Goal: Contribute content: Contribute content

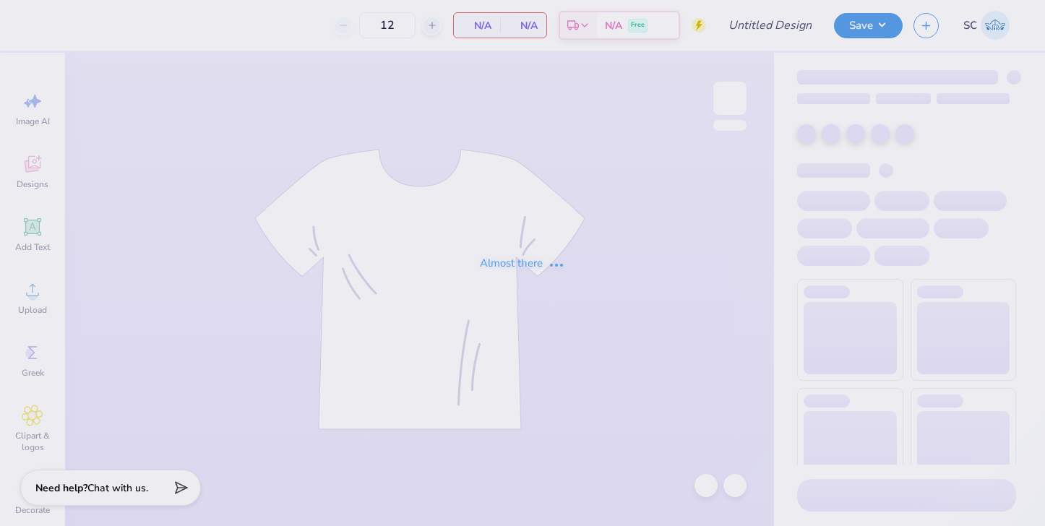
type input "50"
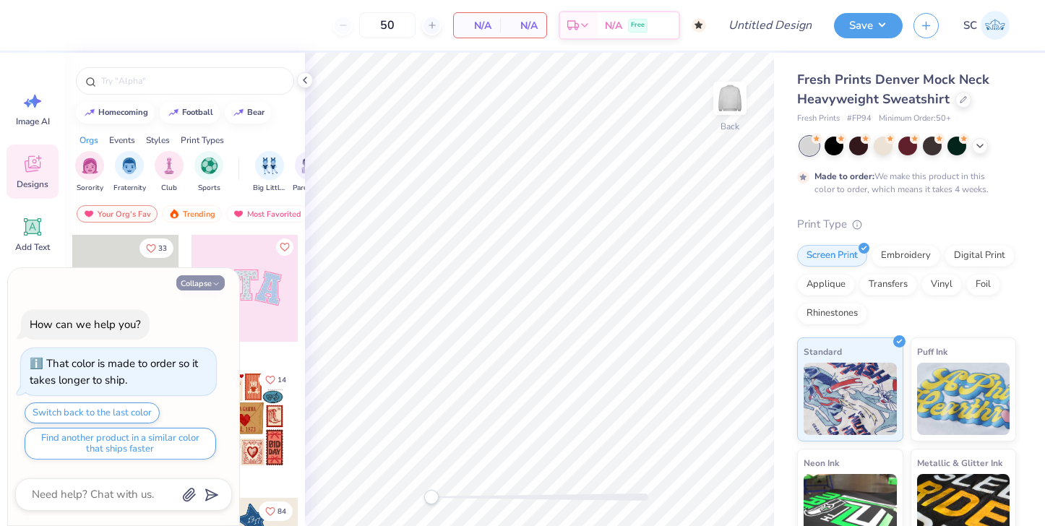
click at [191, 288] on button "Collapse" at bounding box center [200, 282] width 48 height 15
type textarea "x"
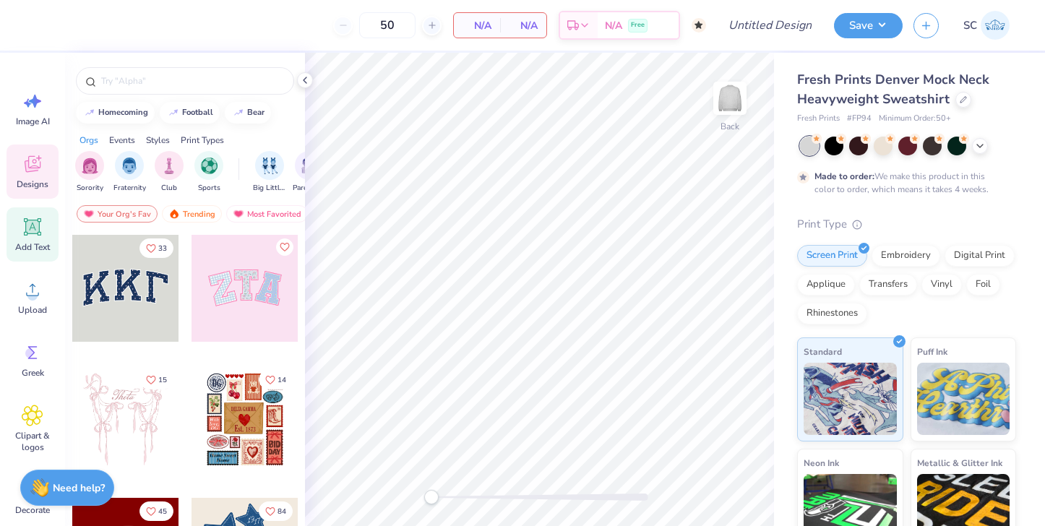
click at [44, 228] on div "Add Text" at bounding box center [33, 234] width 52 height 54
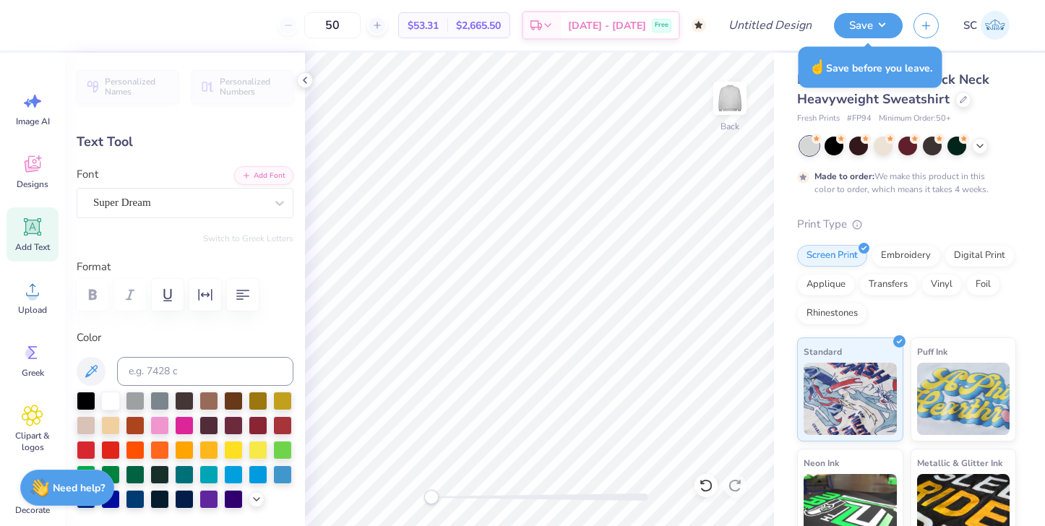
paste textarea "St. Stephen’s & St. Agnes Schools Inquire Visit Apply Alumni Give Now Search"
type textarea "St. Stephen’s & St. Agnes Schools Inquire Visit Apply Alumni Give Now Search"
click at [707, 483] on icon at bounding box center [706, 485] width 14 height 14
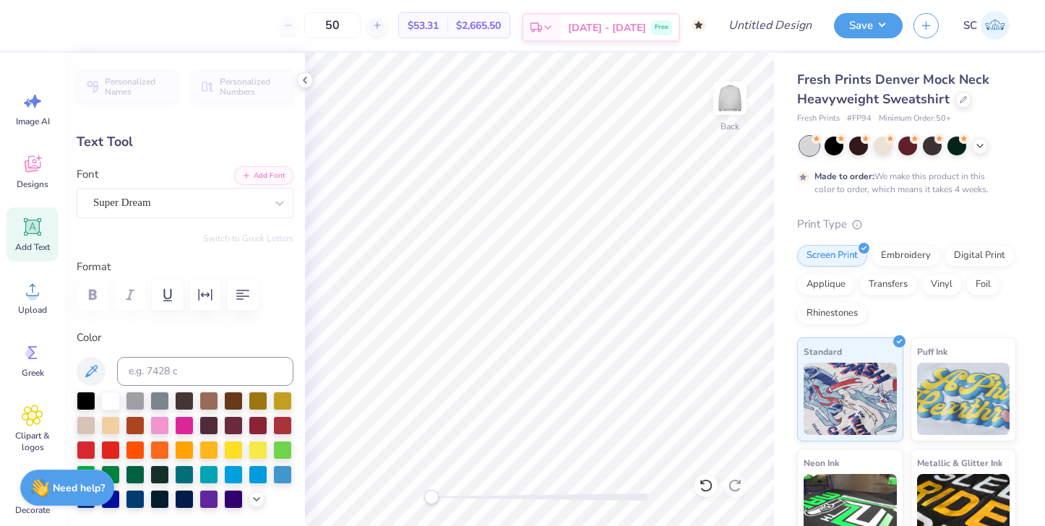
scroll to position [0, 0]
type textarea "Saints"
click at [263, 205] on div "Super Dream" at bounding box center [179, 202] width 175 height 22
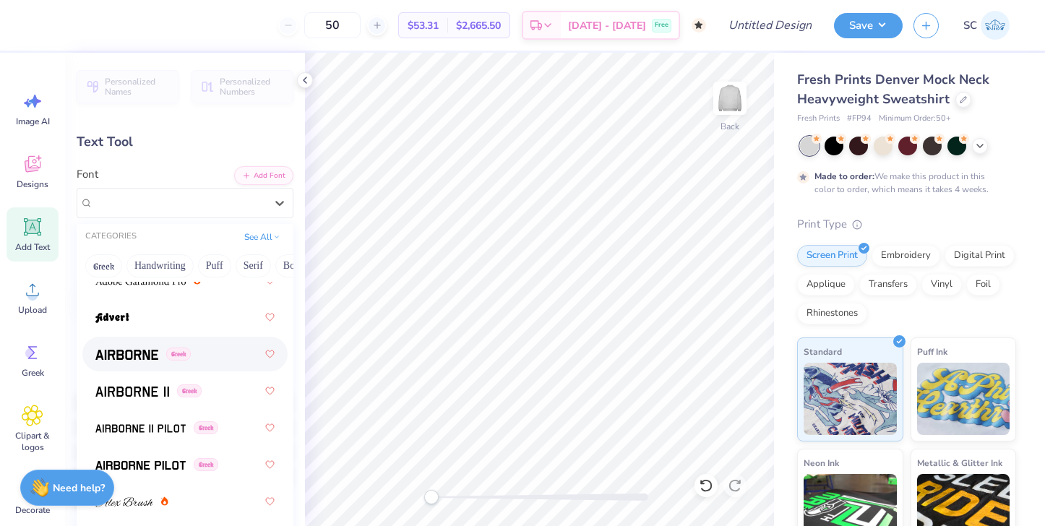
scroll to position [301, 0]
click at [129, 361] on div "Greek" at bounding box center [184, 353] width 179 height 26
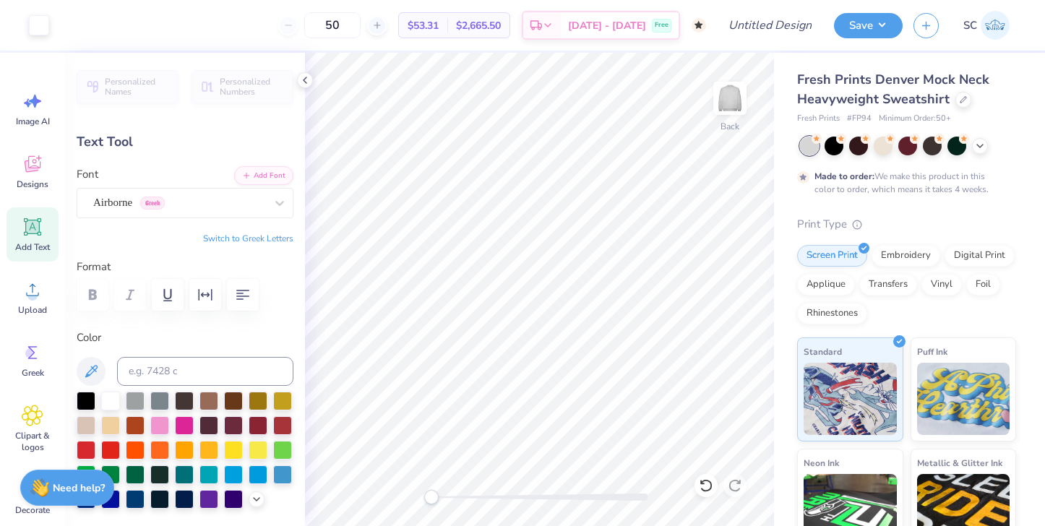
type input "7.88"
type input "1.77"
type input "9.12"
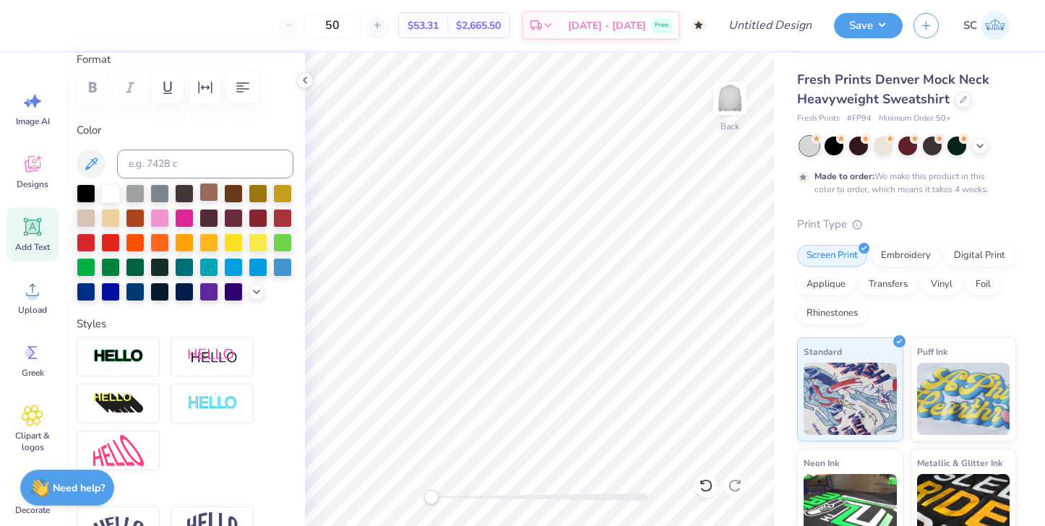
scroll to position [259, 0]
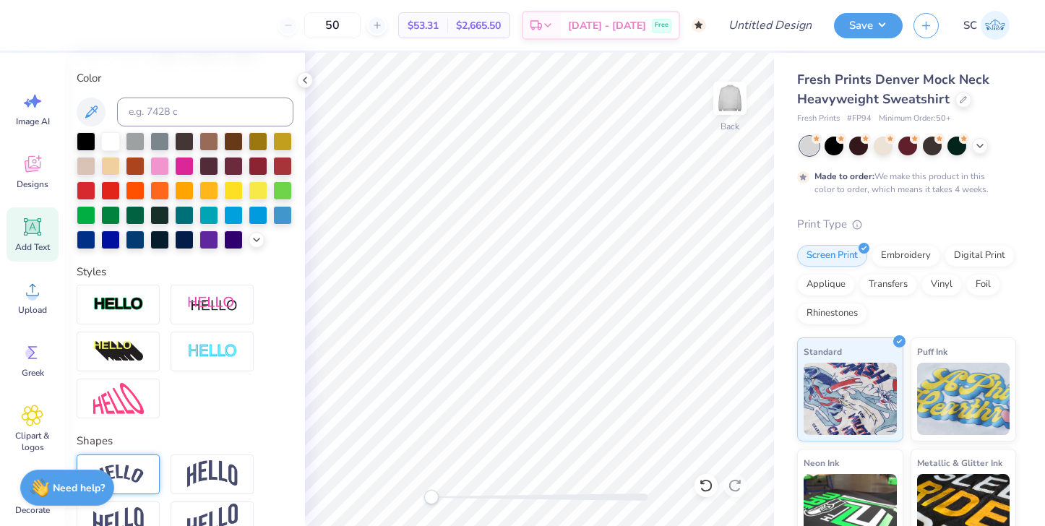
click at [134, 483] on img at bounding box center [118, 475] width 51 height 20
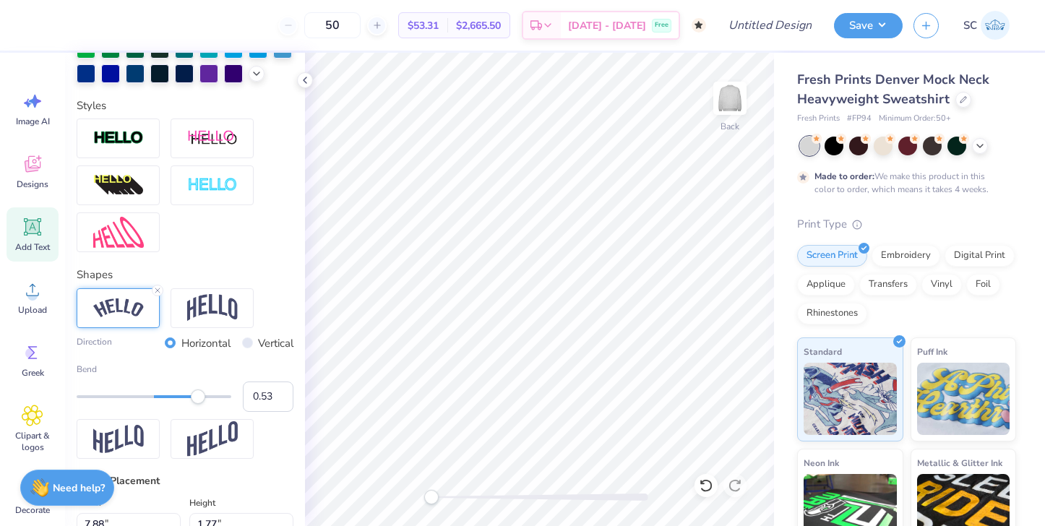
type input "0.52"
click at [194, 395] on div "Accessibility label" at bounding box center [194, 396] width 14 height 14
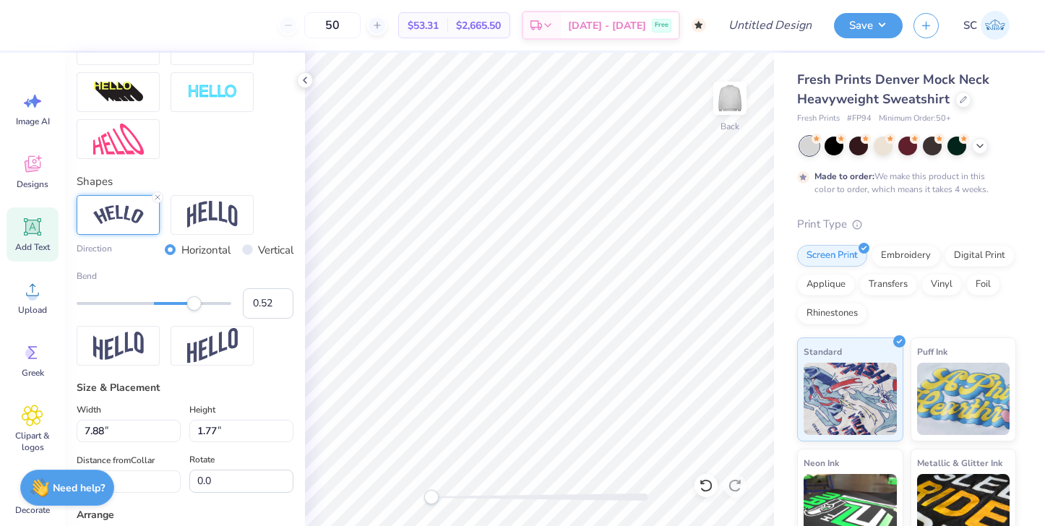
scroll to position [553, 0]
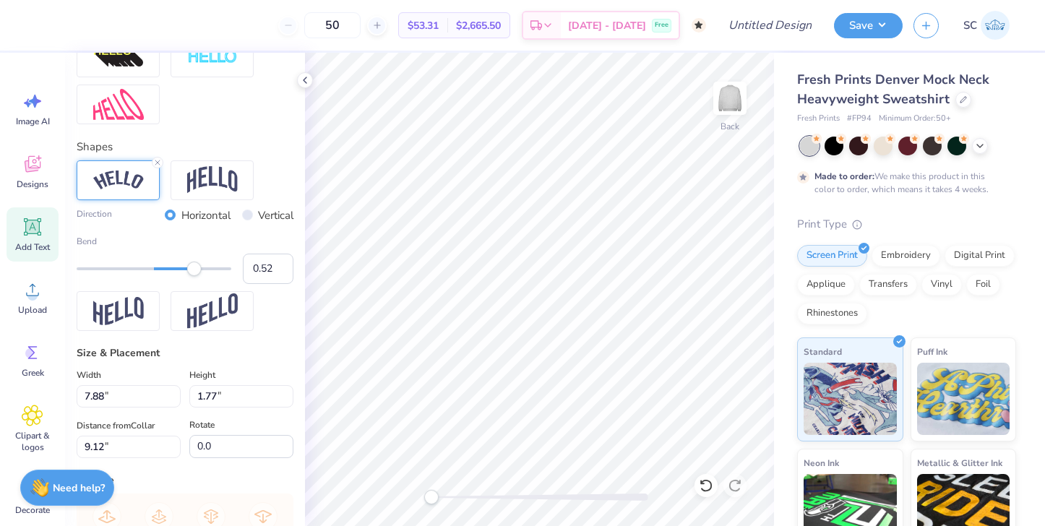
type input "12.03"
type input "3.42"
type input "1.15"
type input "0.33"
drag, startPoint x: 195, startPoint y: 265, endPoint x: 179, endPoint y: 265, distance: 15.9
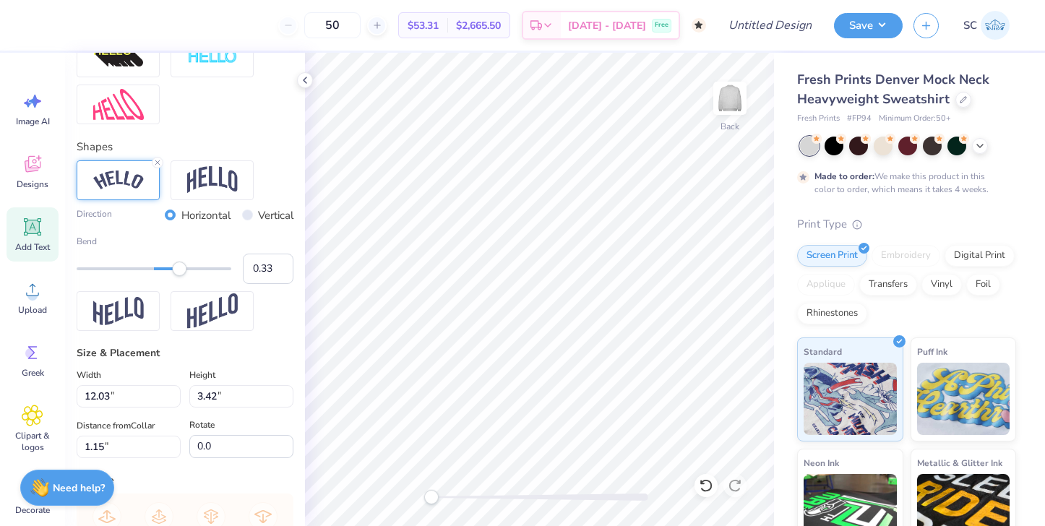
click at [179, 265] on div "Accessibility label" at bounding box center [179, 269] width 14 height 14
type input "0.38"
click at [184, 266] on div "Accessibility label" at bounding box center [183, 269] width 14 height 14
type input "0.47"
click at [190, 266] on div "Accessibility label" at bounding box center [190, 269] width 14 height 14
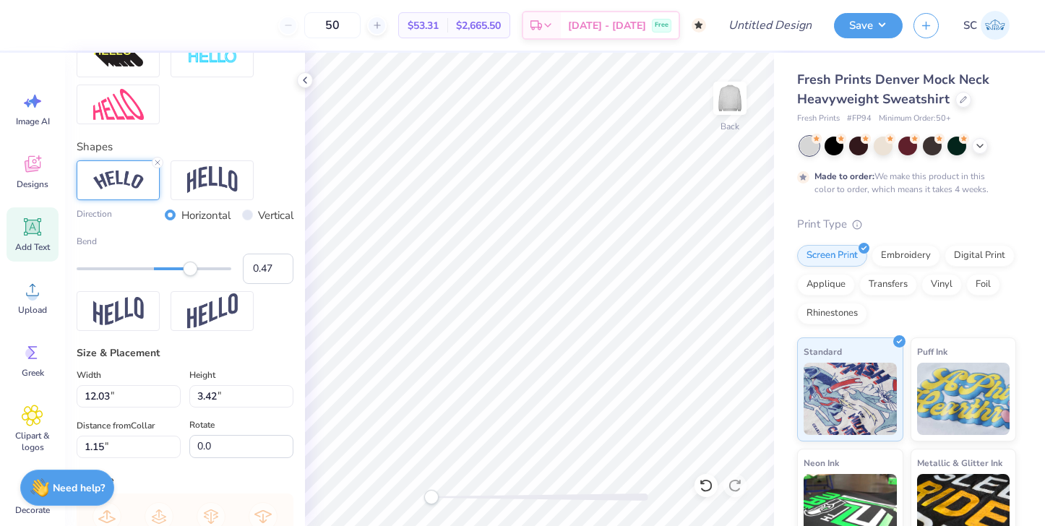
click at [210, 247] on label "Bend" at bounding box center [185, 241] width 217 height 13
click at [243, 254] on input "0.47" at bounding box center [268, 269] width 51 height 30
click at [245, 232] on div "Direction Horizontal Vertical Bend 0.47" at bounding box center [185, 245] width 217 height 77
type input "11.83"
type input "3.19"
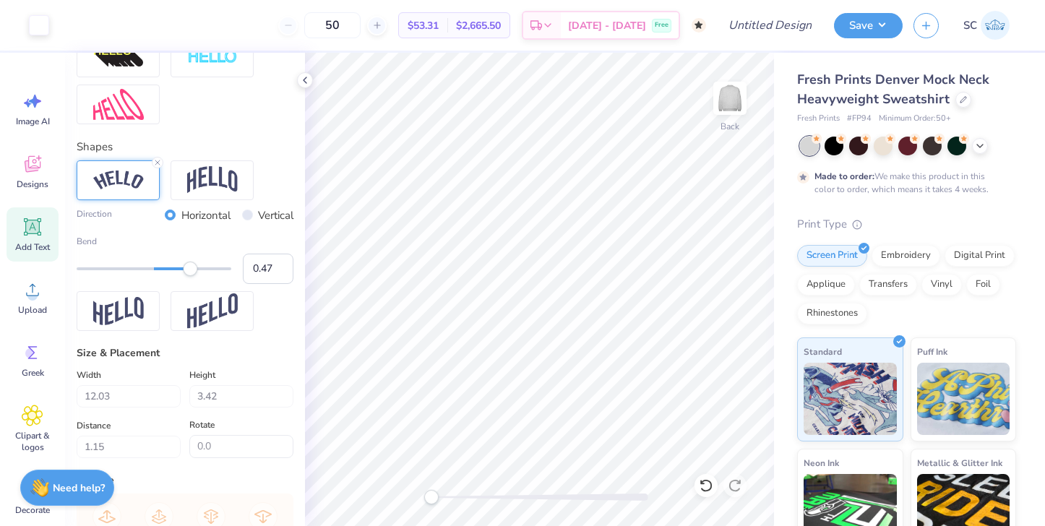
type input "0.61"
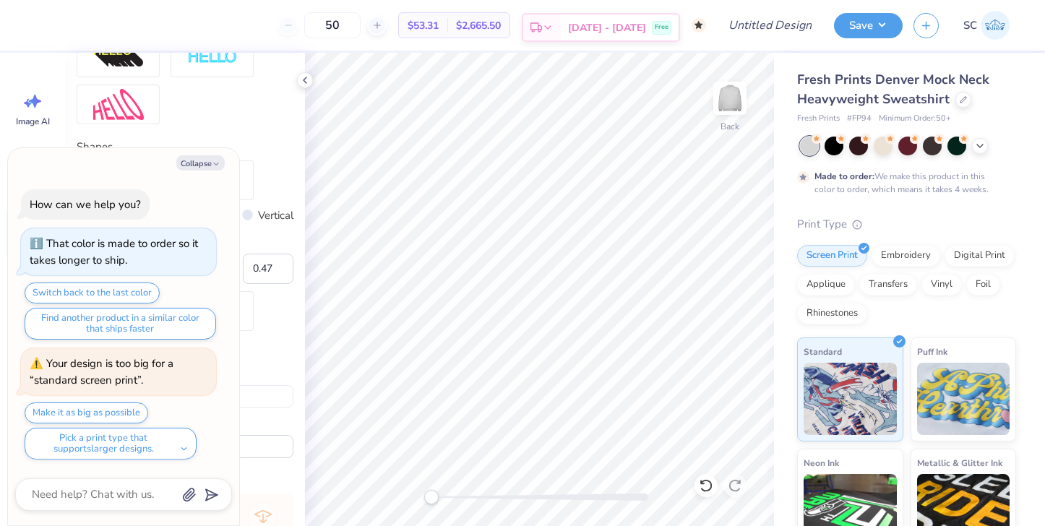
type textarea "x"
type input "3.63"
type textarea "x"
type input "13.96"
type input "3.76"
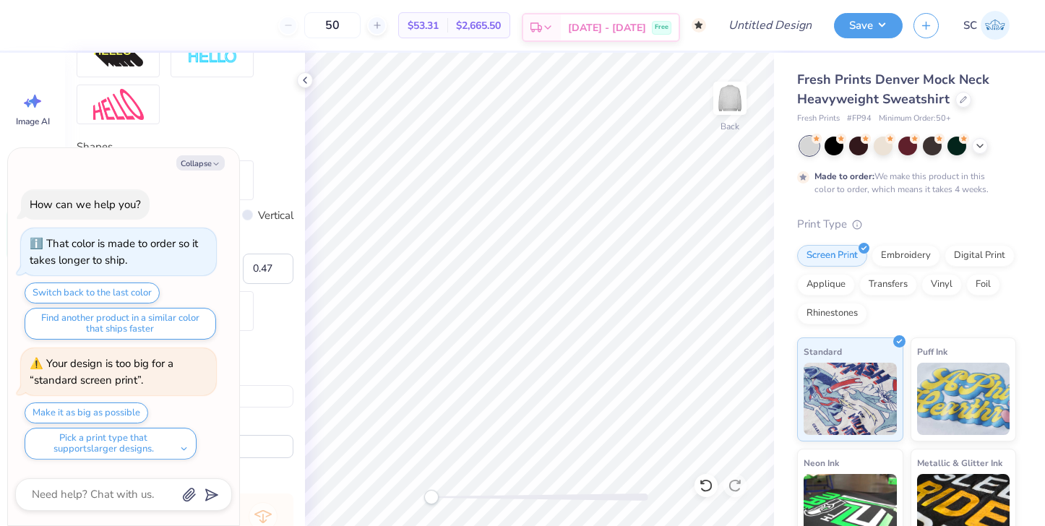
type input "3.00"
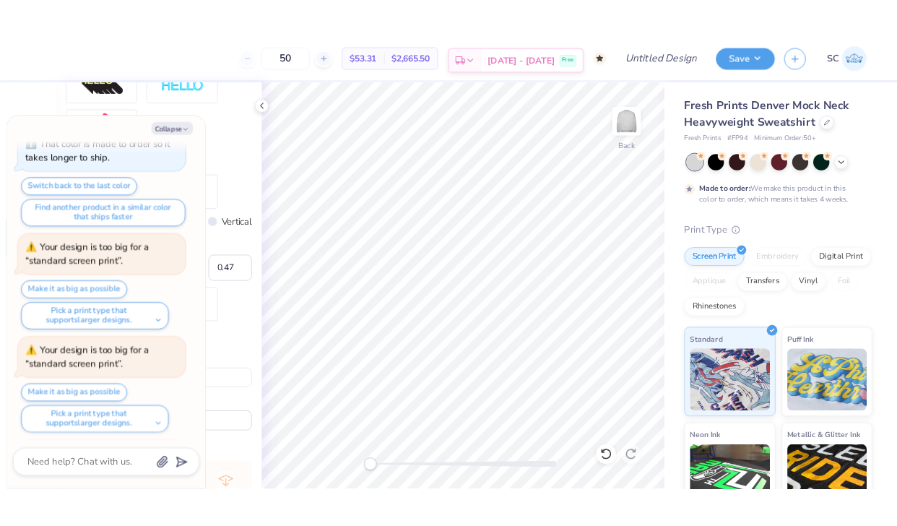
scroll to position [184, 0]
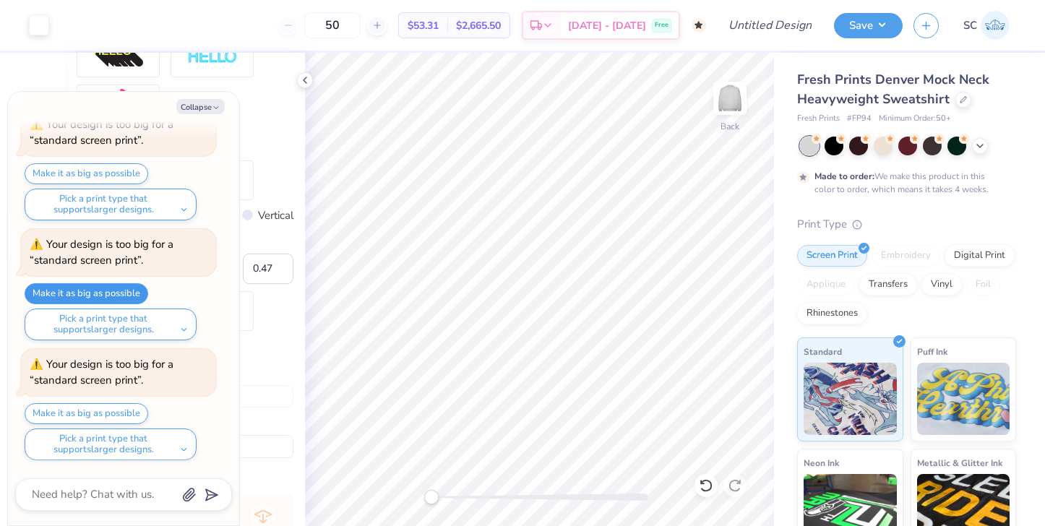
click at [98, 286] on button "Make it as big as possible" at bounding box center [87, 293] width 124 height 21
type textarea "x"
type input "15.00"
type input "4.04"
click at [219, 106] on icon "button" at bounding box center [216, 107] width 9 height 9
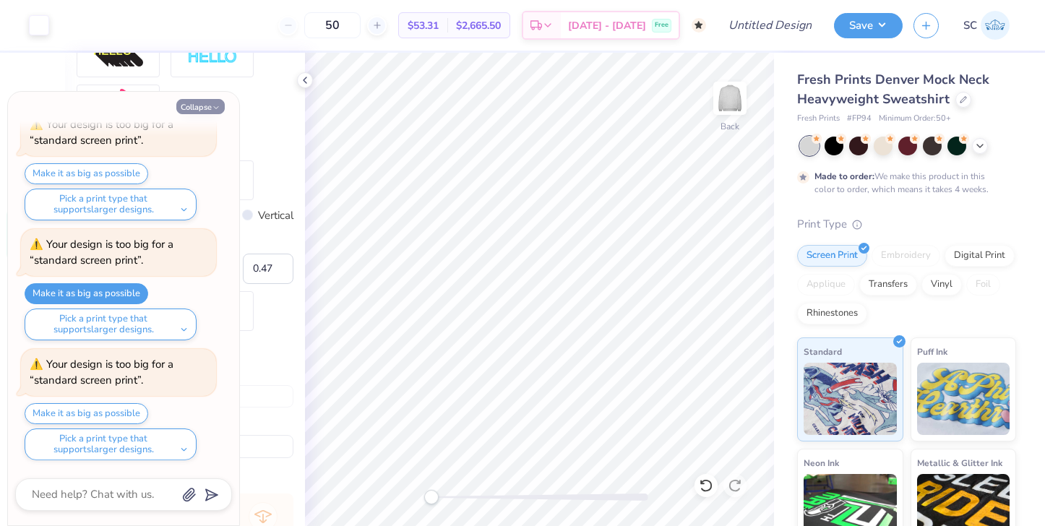
type textarea "x"
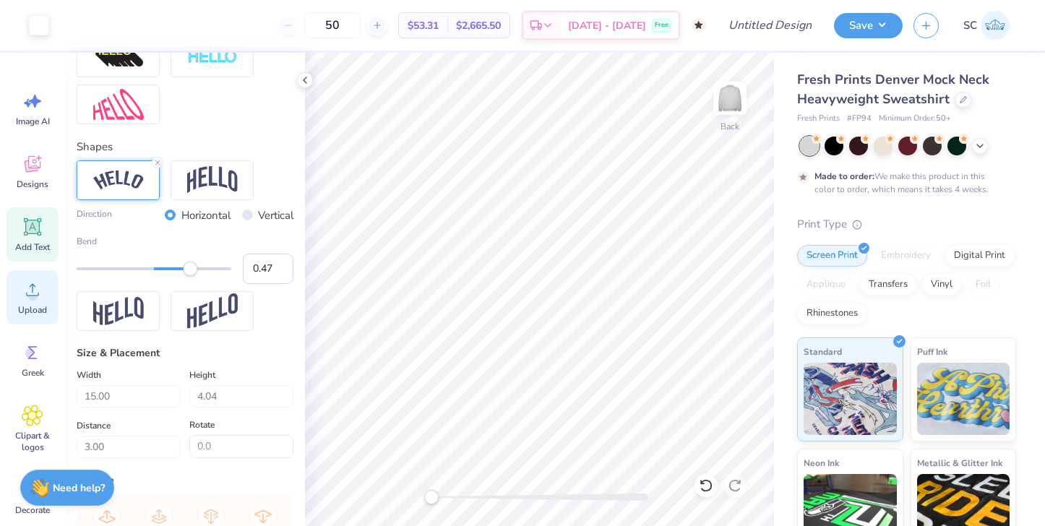
click at [20, 312] on span "Upload" at bounding box center [32, 310] width 29 height 12
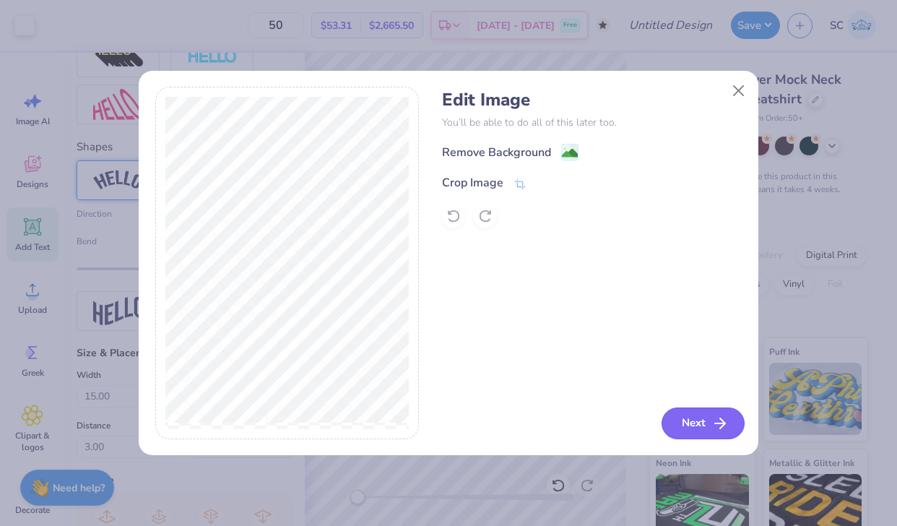
click at [698, 434] on button "Next" at bounding box center [703, 423] width 83 height 32
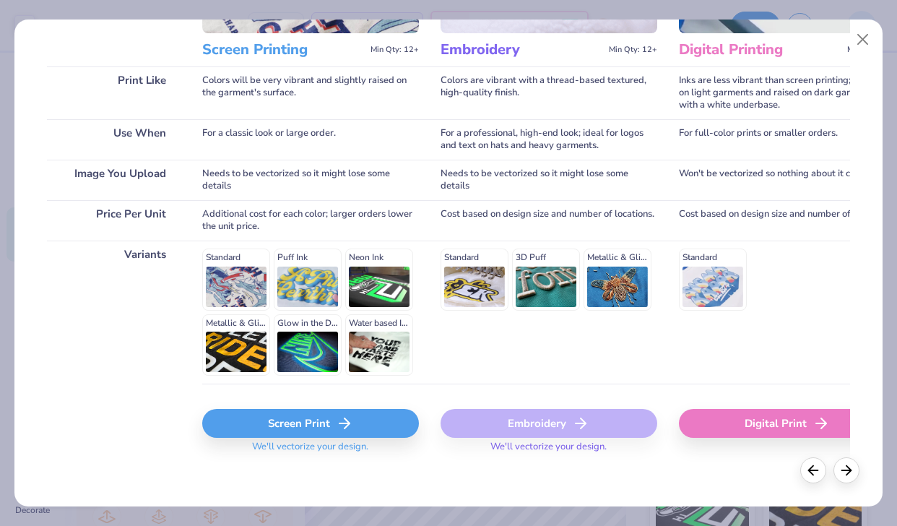
scroll to position [194, 0]
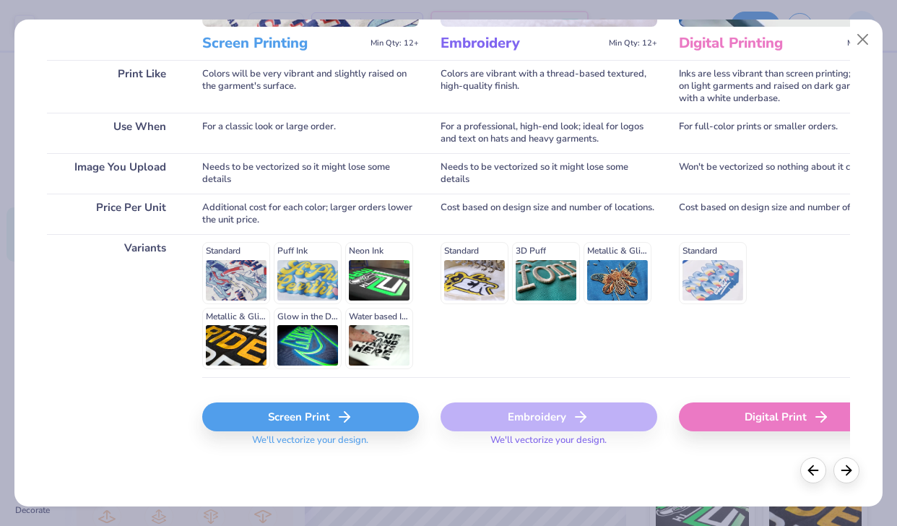
click at [313, 434] on span "We'll vectorize your design." at bounding box center [310, 444] width 128 height 21
click at [314, 413] on div "Screen Print" at bounding box center [310, 416] width 217 height 29
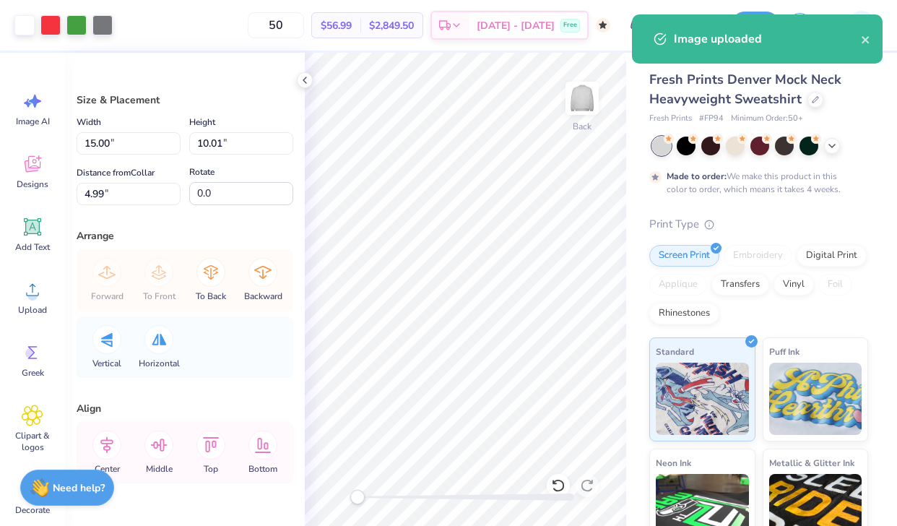
type input "8.37"
type input "5.58"
type input "9.42"
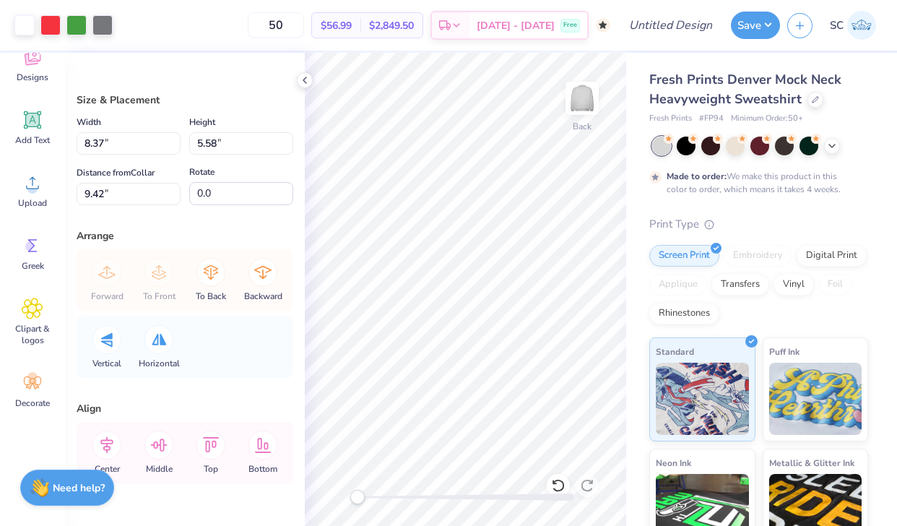
scroll to position [0, 0]
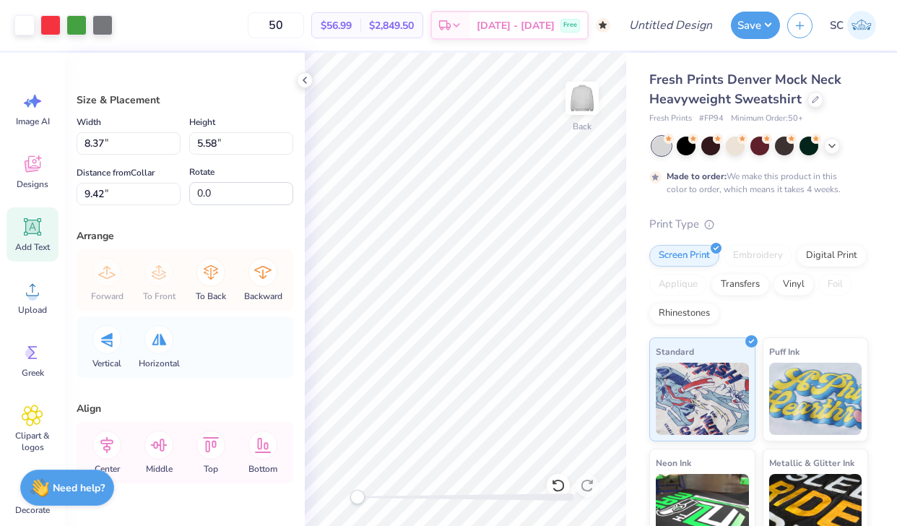
click at [33, 238] on div "Add Text" at bounding box center [33, 234] width 52 height 54
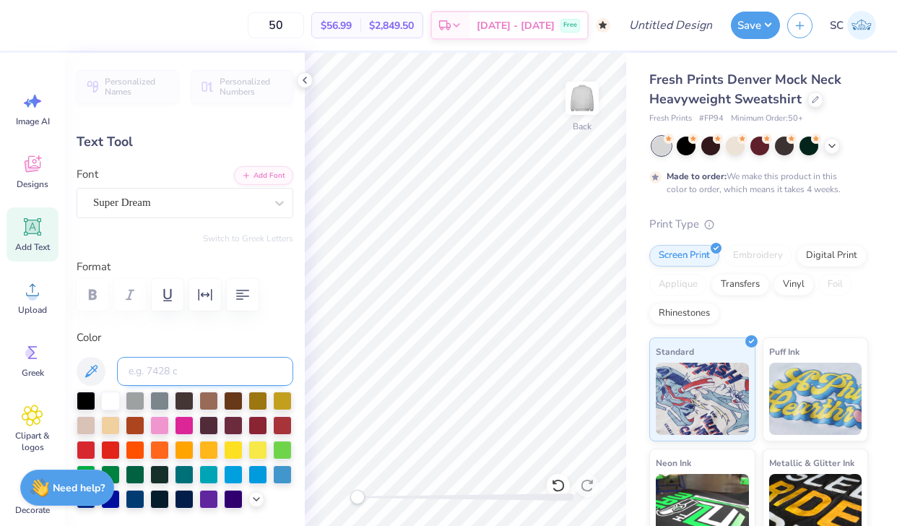
click at [148, 374] on input at bounding box center [205, 371] width 176 height 29
type textarea "Feild Hockey"
click at [212, 201] on div "Super Dream" at bounding box center [179, 202] width 175 height 22
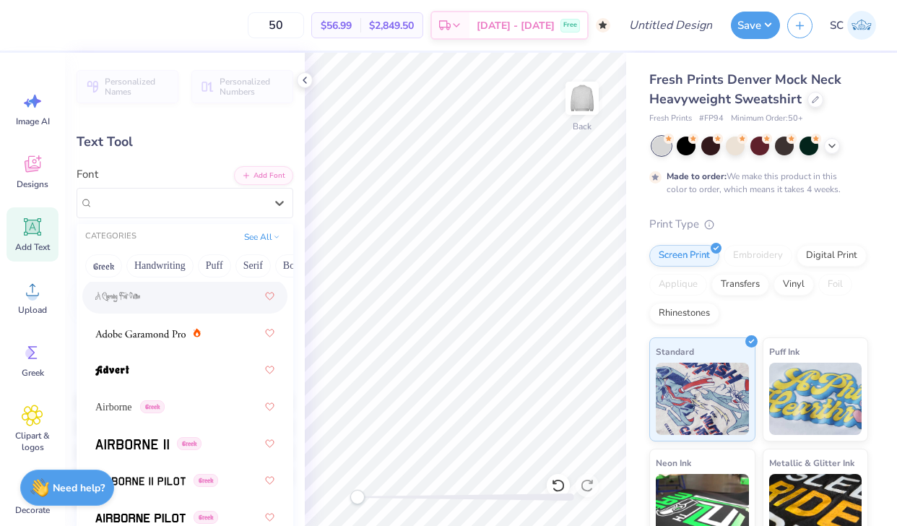
scroll to position [233, 0]
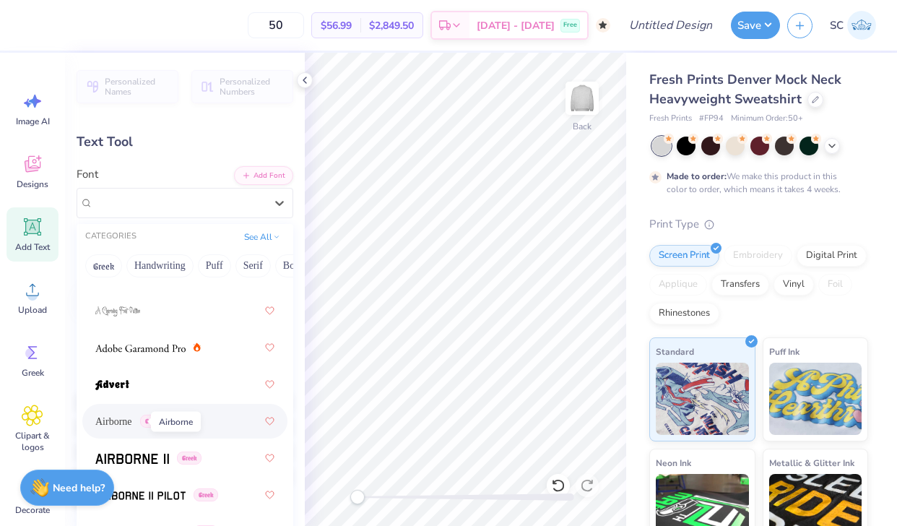
click at [131, 427] on span "Airborne" at bounding box center [113, 421] width 37 height 15
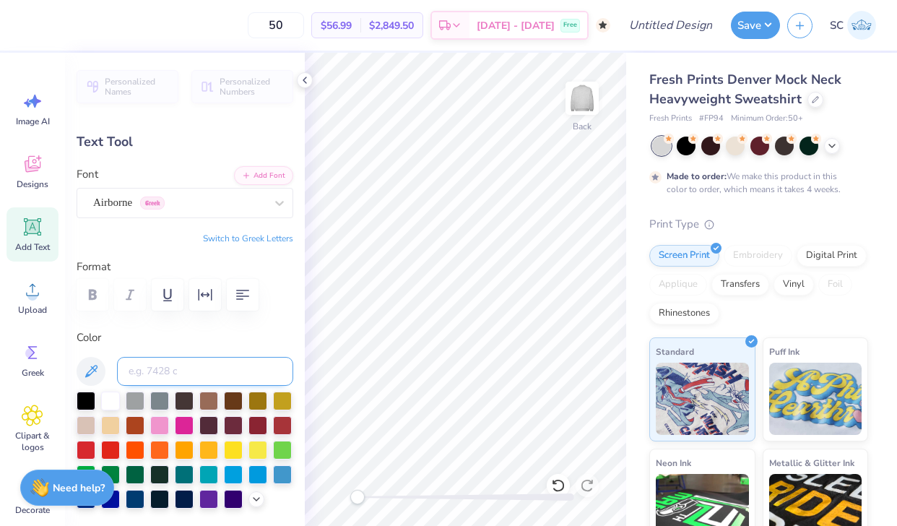
click at [170, 371] on input at bounding box center [205, 371] width 176 height 29
type input "7738c"
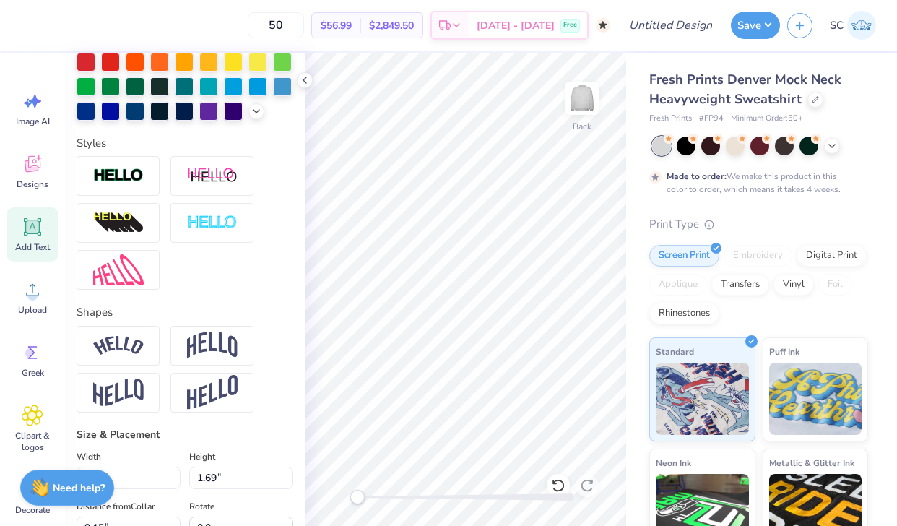
scroll to position [389, 0]
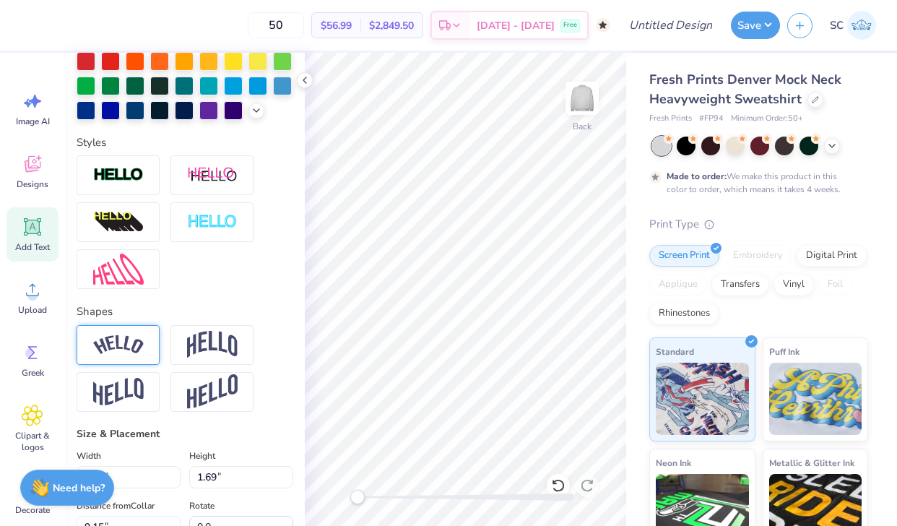
click at [133, 329] on div at bounding box center [118, 345] width 83 height 40
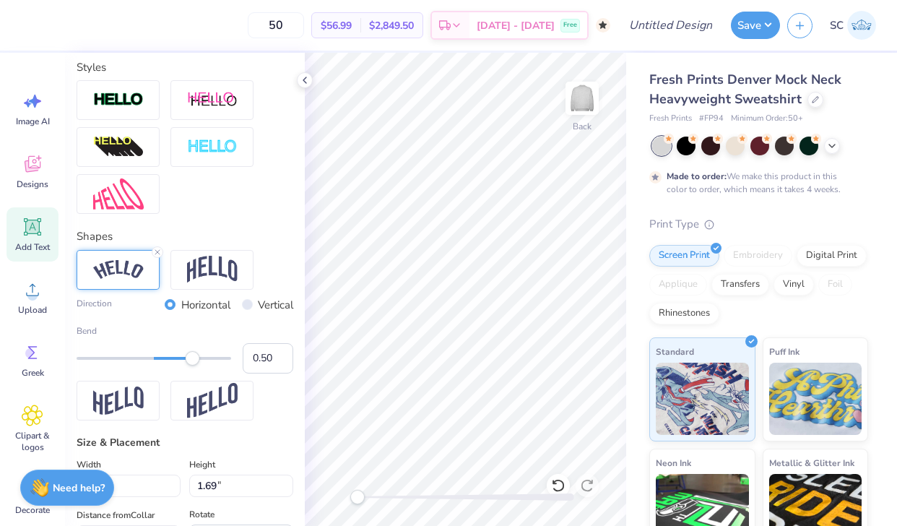
scroll to position [467, 0]
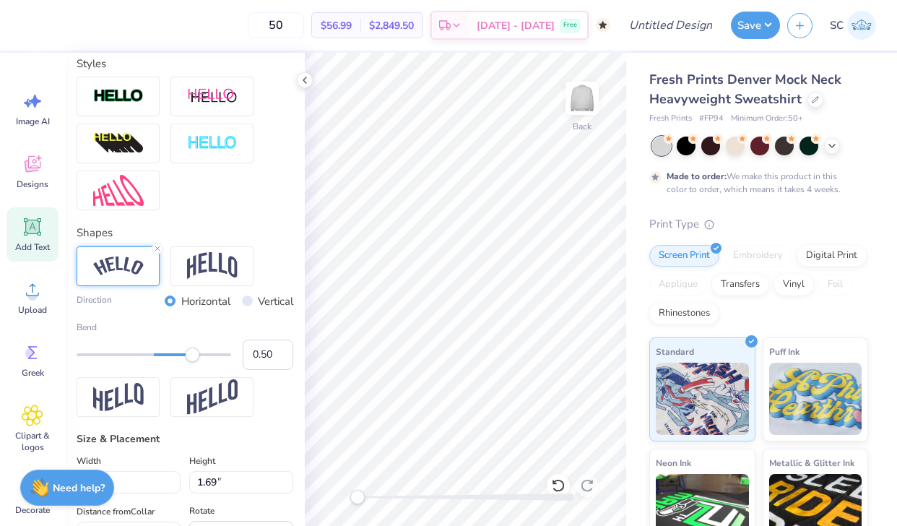
type input "15.00"
type input "4.04"
type input "3.00"
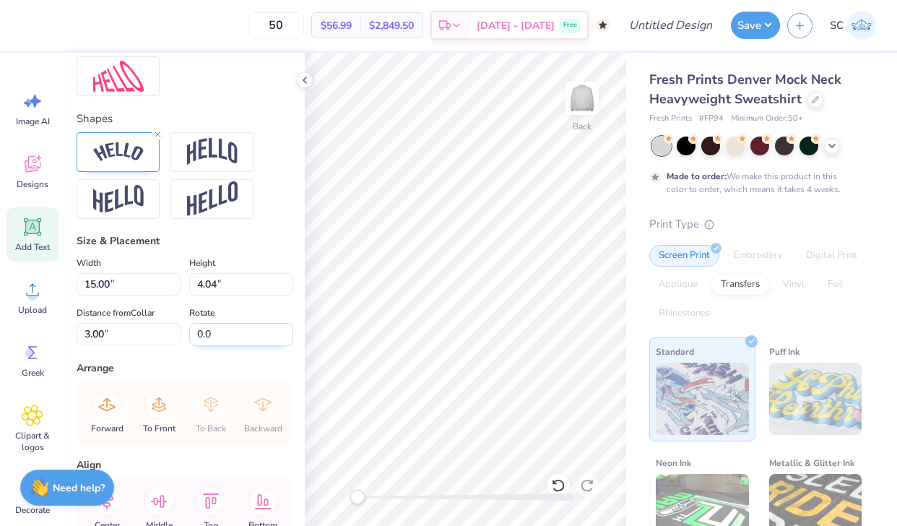
scroll to position [581, 0]
click at [127, 147] on img at bounding box center [118, 153] width 51 height 20
type input "16.27"
type input "3.61"
type input "8.20"
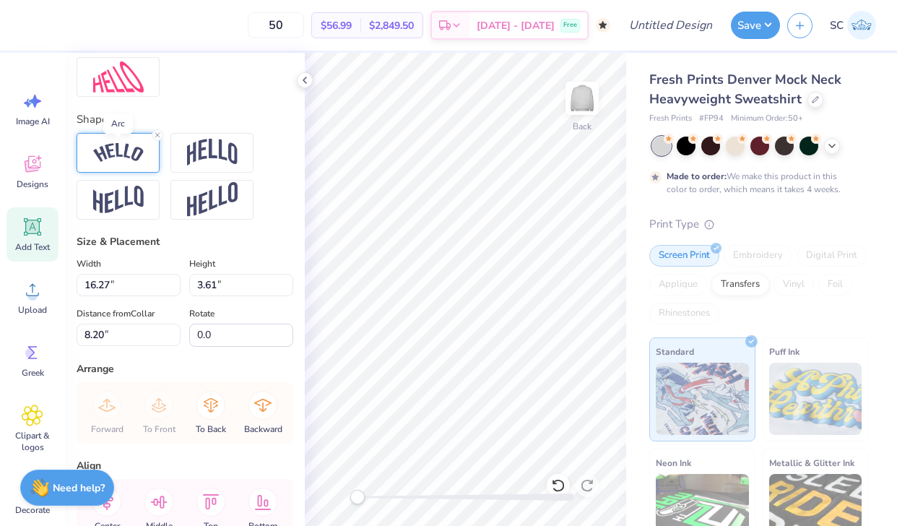
click at [139, 159] on img at bounding box center [118, 153] width 51 height 20
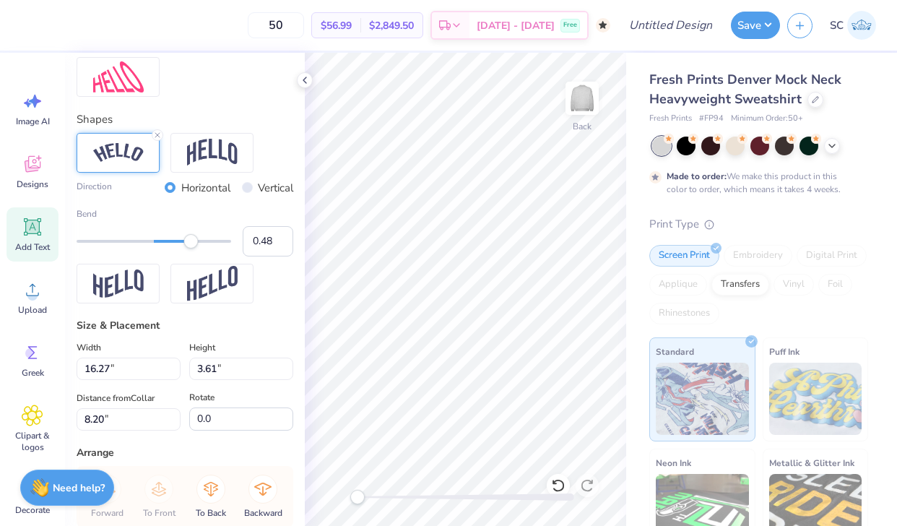
type input "0.47"
click at [190, 239] on div "Accessibility label" at bounding box center [190, 241] width 14 height 14
type input "0.47"
click at [282, 236] on input "0.47" at bounding box center [268, 241] width 51 height 30
type input "16.16"
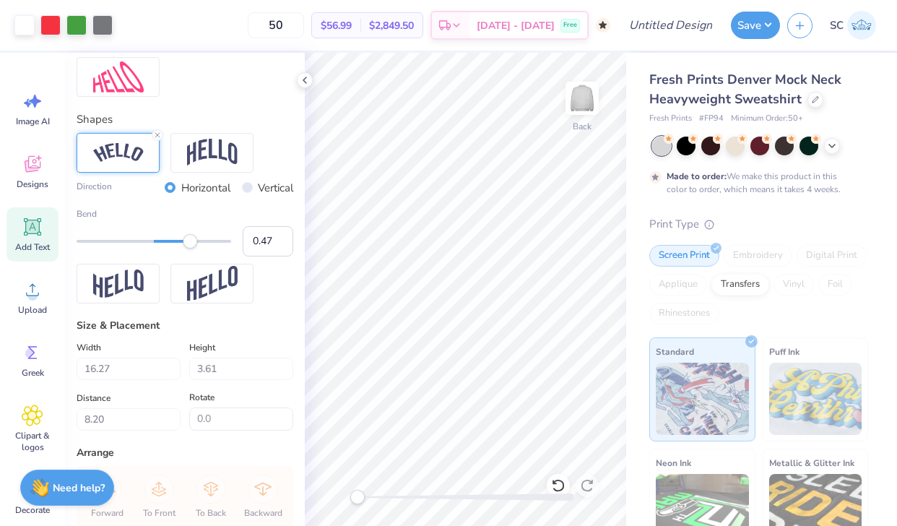
type input "3.38"
type input "8.31"
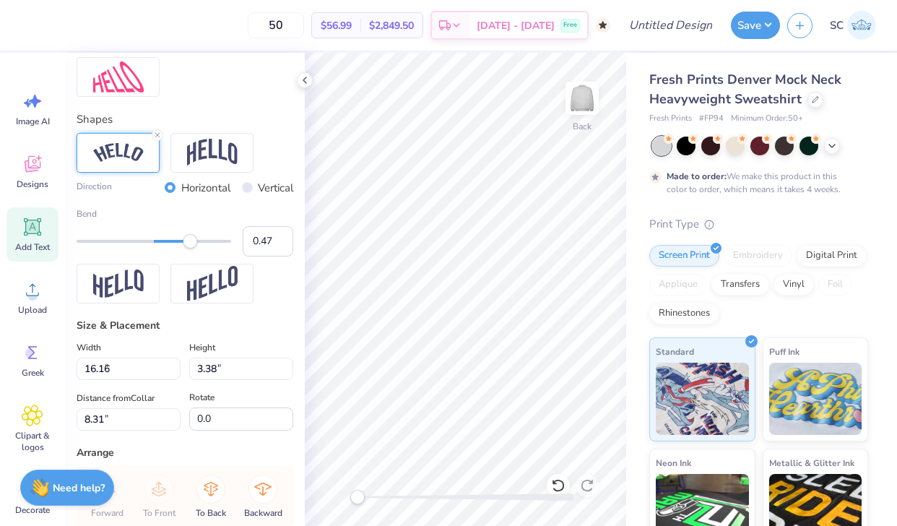
type input "7.17"
type input "1.50"
type input "0.57"
click at [198, 236] on div "Accessibility label" at bounding box center [198, 241] width 14 height 14
type input "0.46"
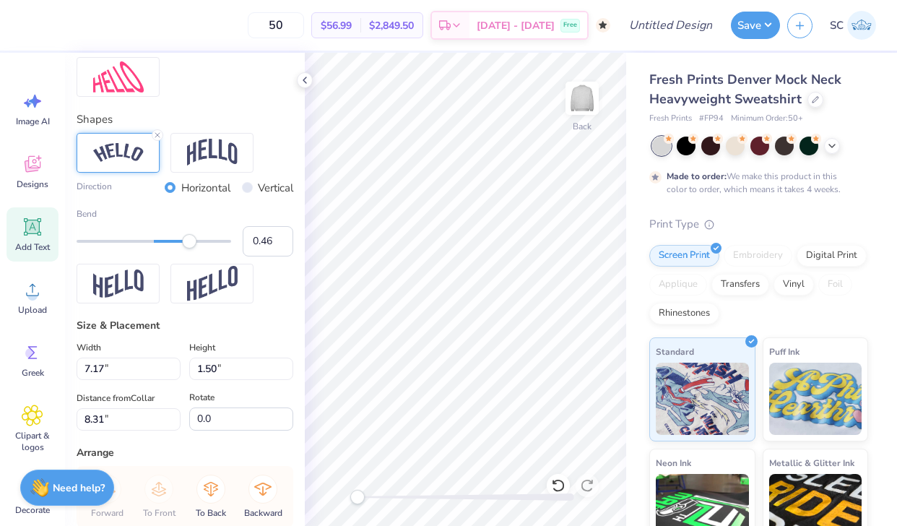
drag, startPoint x: 197, startPoint y: 236, endPoint x: 189, endPoint y: 236, distance: 7.9
click at [189, 236] on div "Accessibility label" at bounding box center [189, 241] width 14 height 14
type input "0.39"
click at [184, 236] on div "Accessibility label" at bounding box center [184, 241] width 14 height 14
type input "0.31"
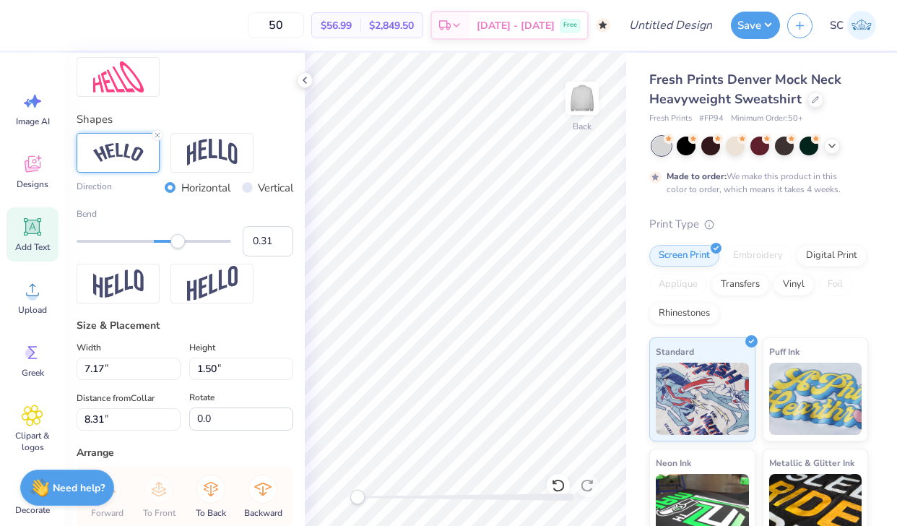
click at [178, 238] on div "Accessibility label" at bounding box center [177, 241] width 14 height 14
type input "6.89"
type input "1.05"
type input "5.99"
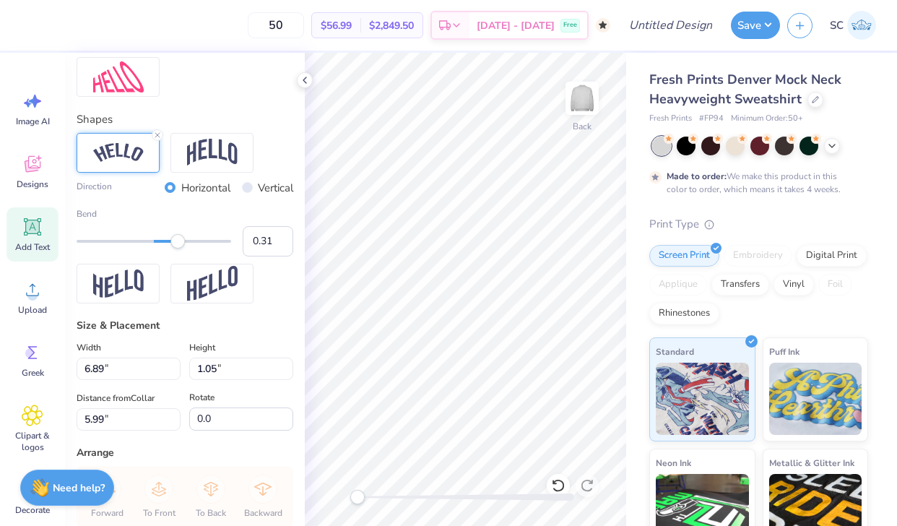
type textarea "Field Hockey"
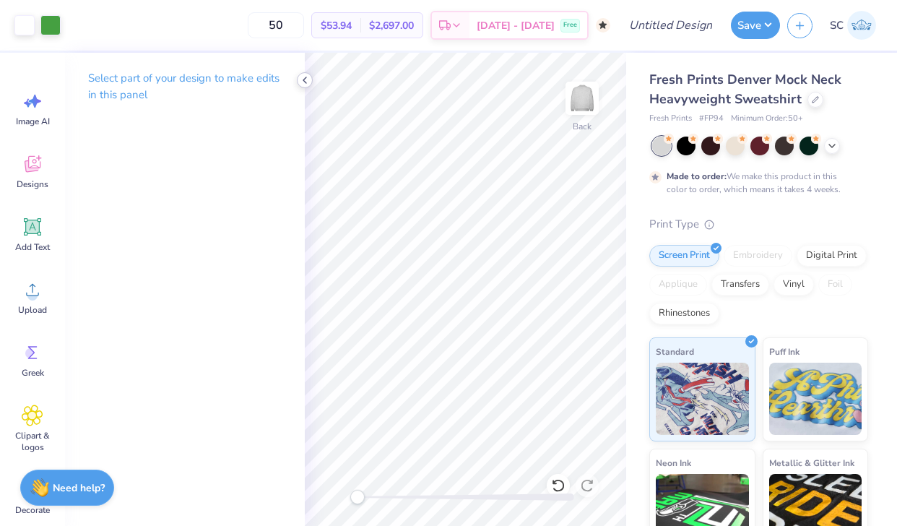
click at [305, 81] on icon at bounding box center [305, 80] width 12 height 12
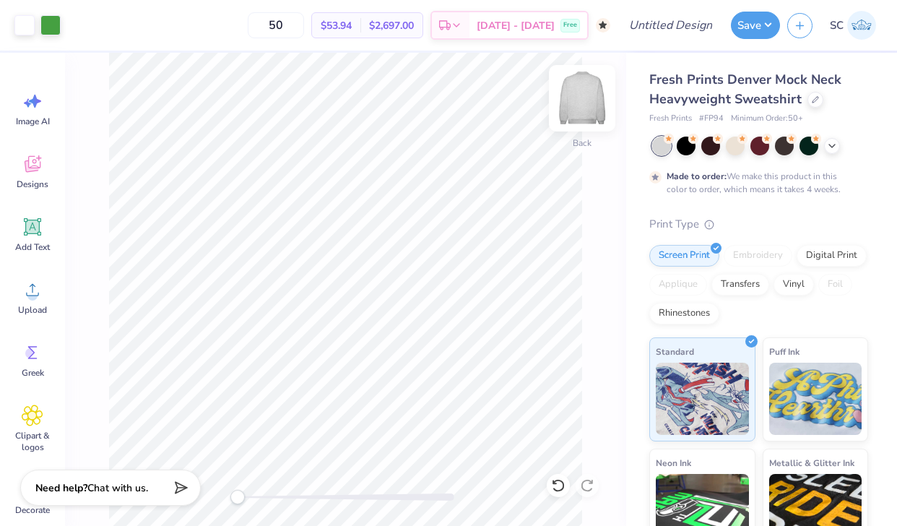
click at [586, 101] on img at bounding box center [582, 98] width 58 height 58
click at [18, 232] on div "Add Text" at bounding box center [33, 234] width 52 height 54
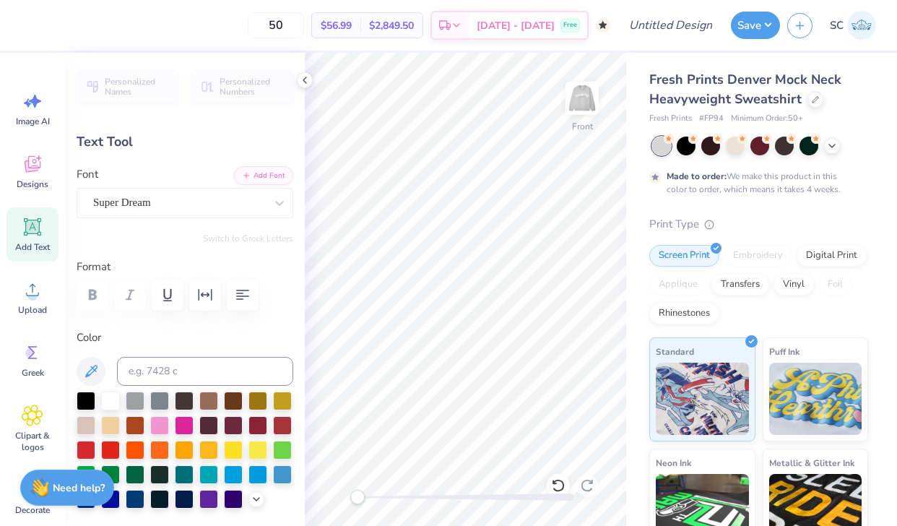
scroll to position [0, 2]
type textarea "Chiaramonte"
click at [219, 200] on div "Super Dream" at bounding box center [179, 202] width 175 height 22
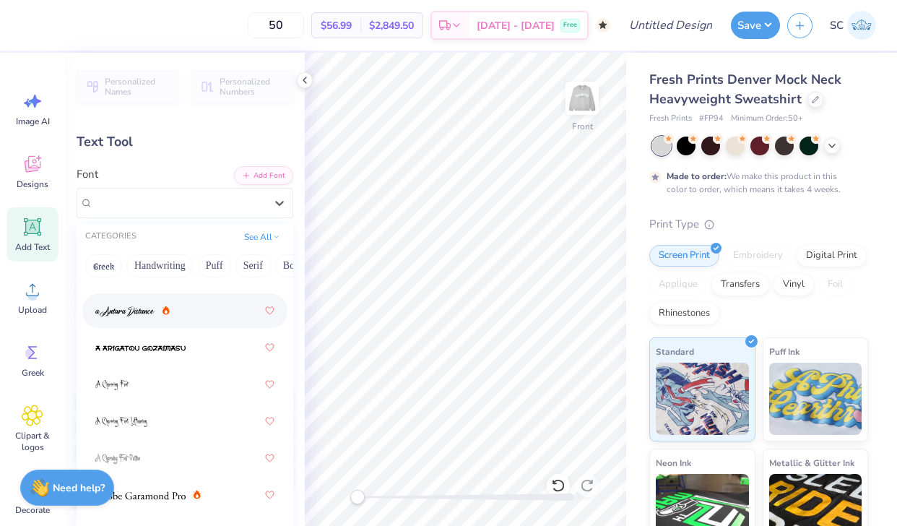
scroll to position [234, 0]
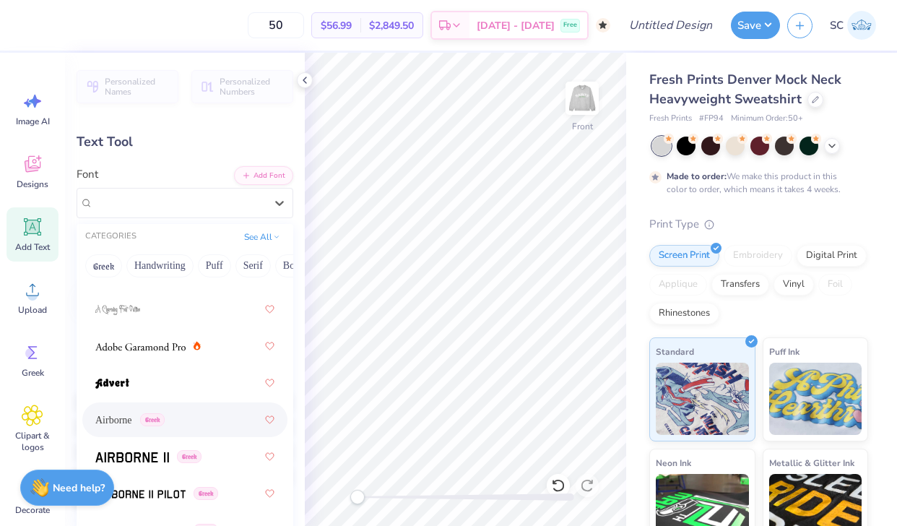
click at [162, 423] on span "Greek" at bounding box center [152, 419] width 25 height 13
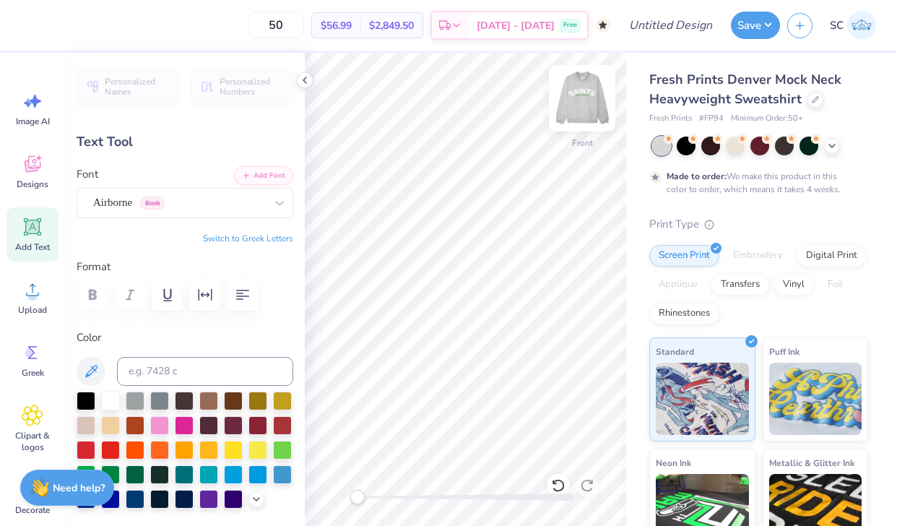
click at [569, 113] on img at bounding box center [582, 98] width 58 height 58
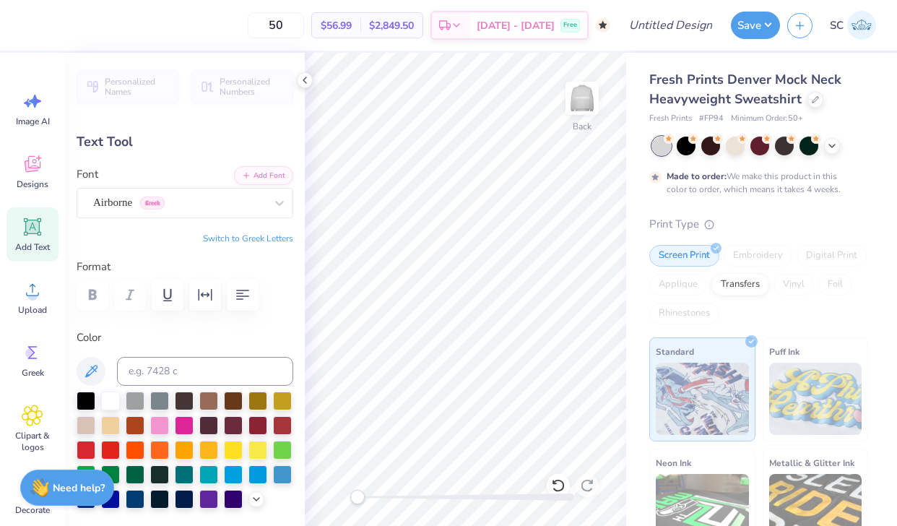
type input "15.88"
type input "1.77"
type input "6.83"
click at [17, 309] on div "Upload" at bounding box center [33, 297] width 52 height 54
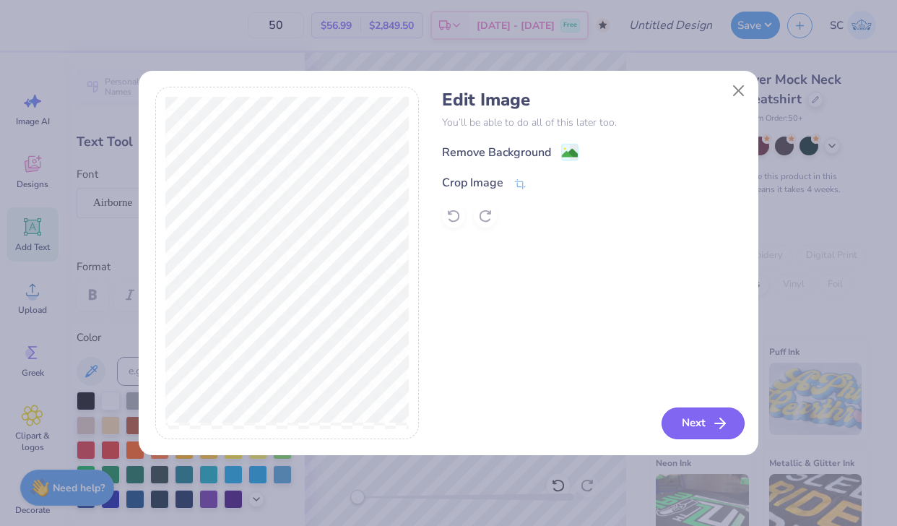
click at [674, 429] on button "Next" at bounding box center [703, 423] width 83 height 32
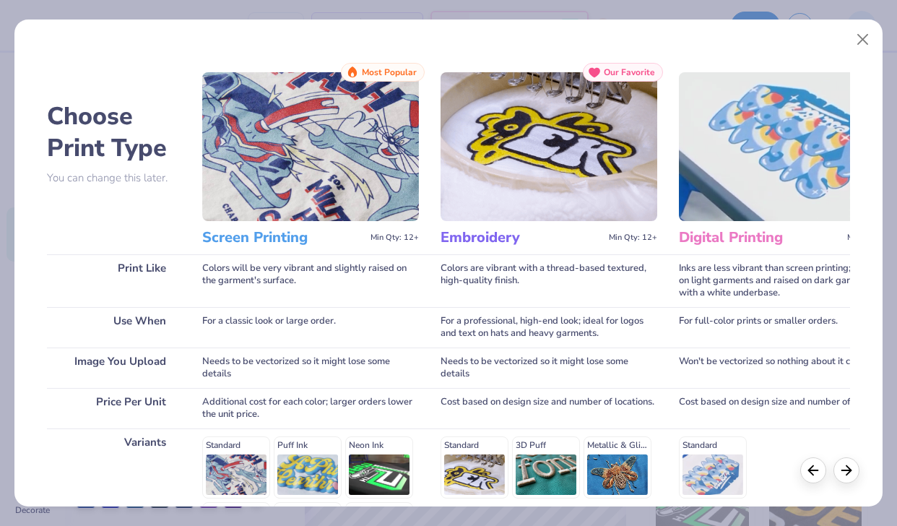
scroll to position [194, 0]
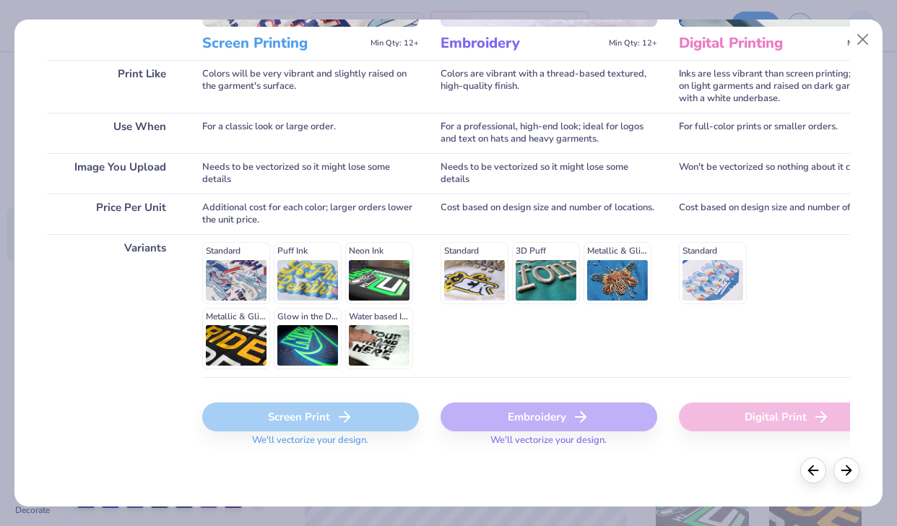
click at [318, 404] on div "Screen Print" at bounding box center [310, 416] width 217 height 29
click at [861, 44] on button "Close" at bounding box center [863, 39] width 27 height 27
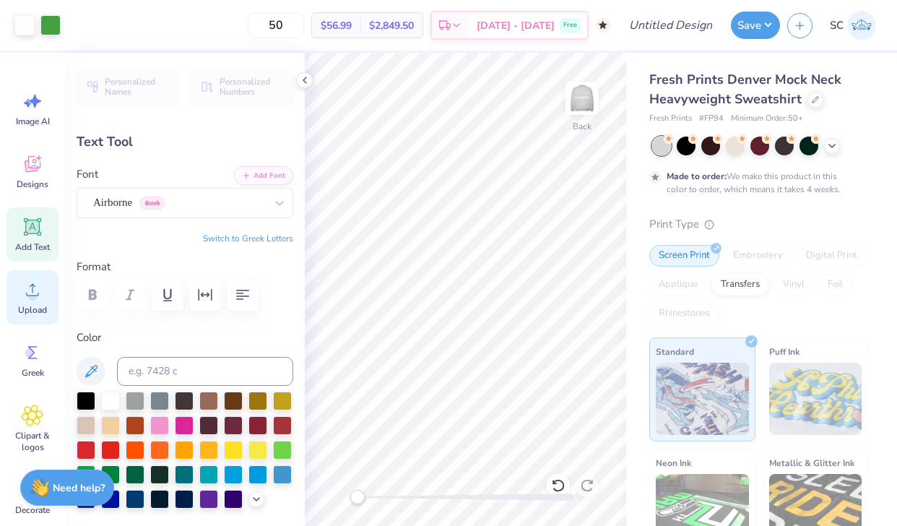
click at [25, 303] on div "Upload" at bounding box center [33, 297] width 52 height 54
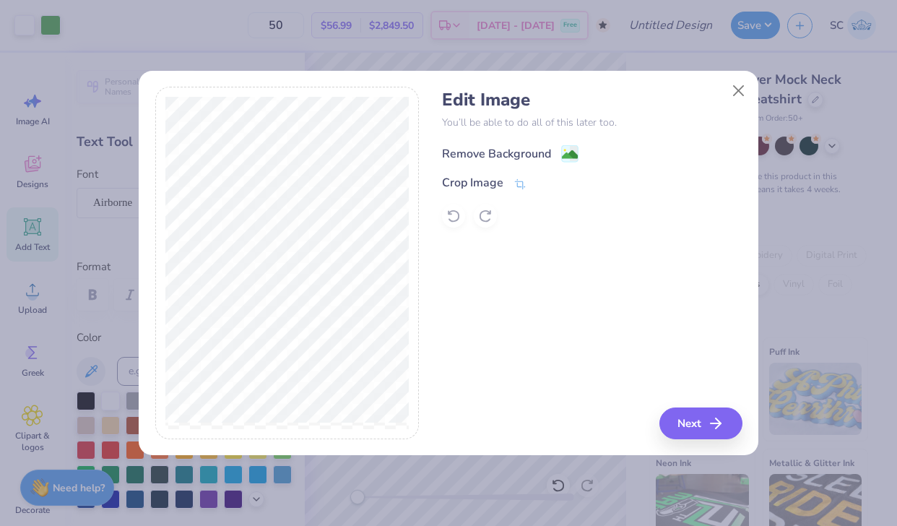
click at [536, 157] on div "Remove Background" at bounding box center [496, 153] width 109 height 17
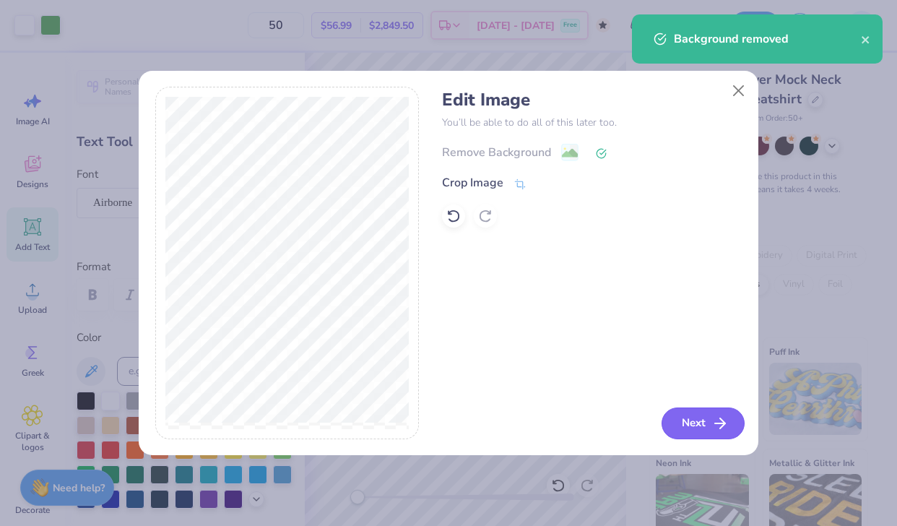
click at [713, 427] on icon "button" at bounding box center [720, 423] width 17 height 17
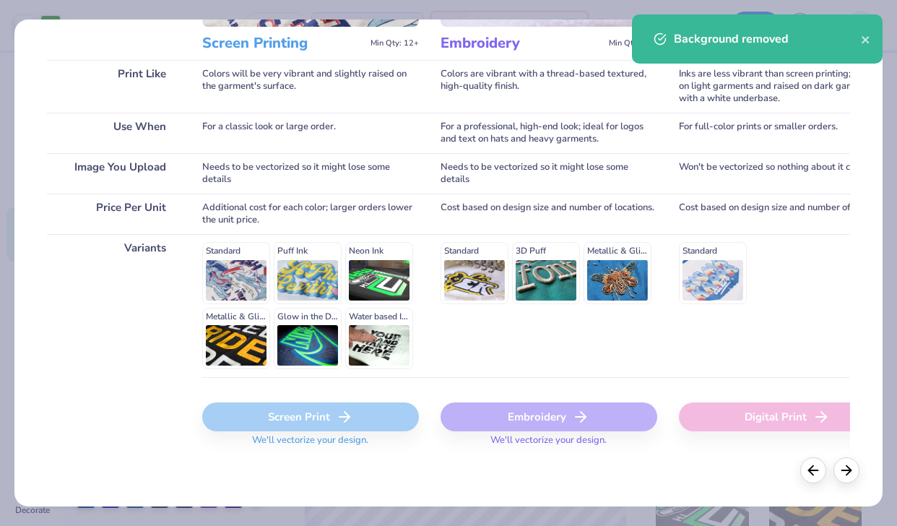
click at [358, 425] on div "Screen Print" at bounding box center [310, 416] width 217 height 29
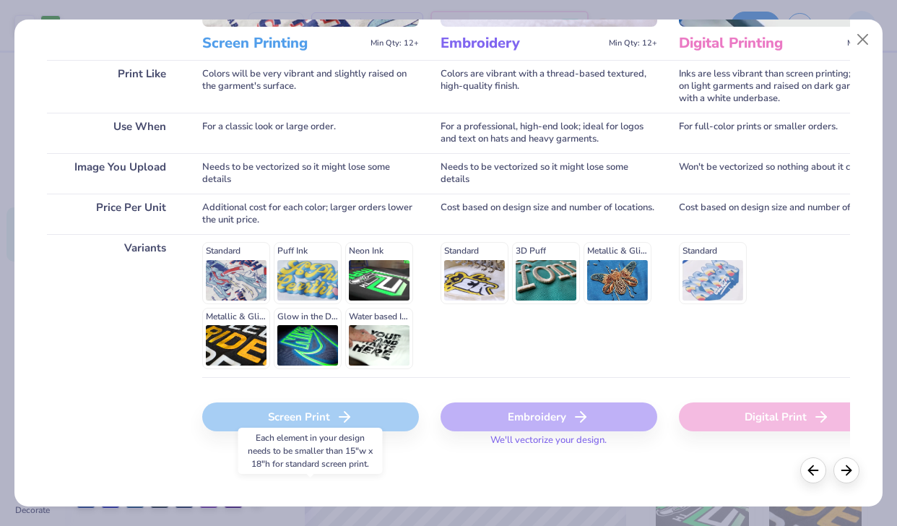
scroll to position [0, 0]
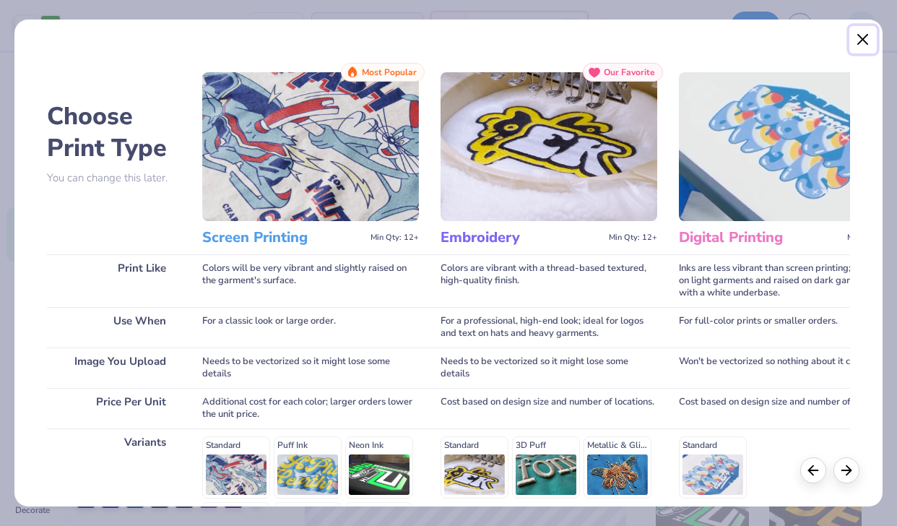
click at [868, 37] on button "Close" at bounding box center [863, 39] width 27 height 27
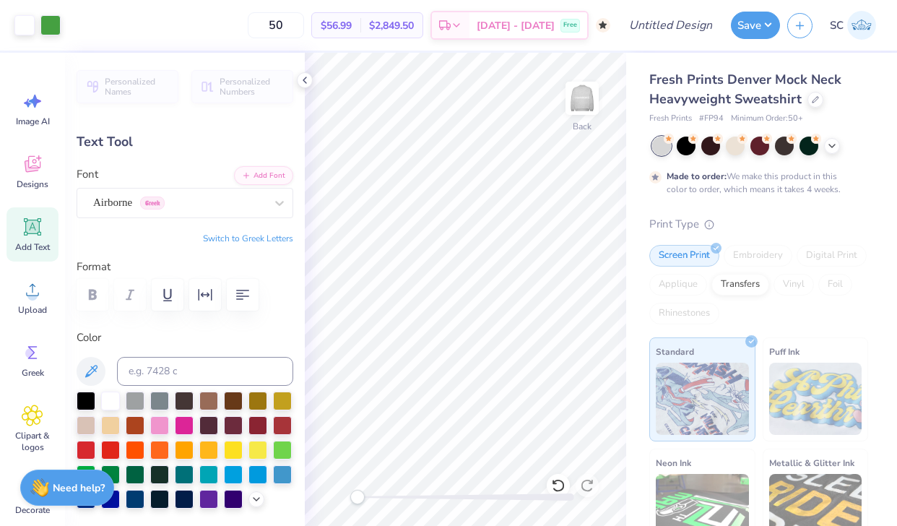
type input "15.00"
type input "4.04"
type input "3.00"
click at [304, 82] on icon at bounding box center [305, 80] width 12 height 12
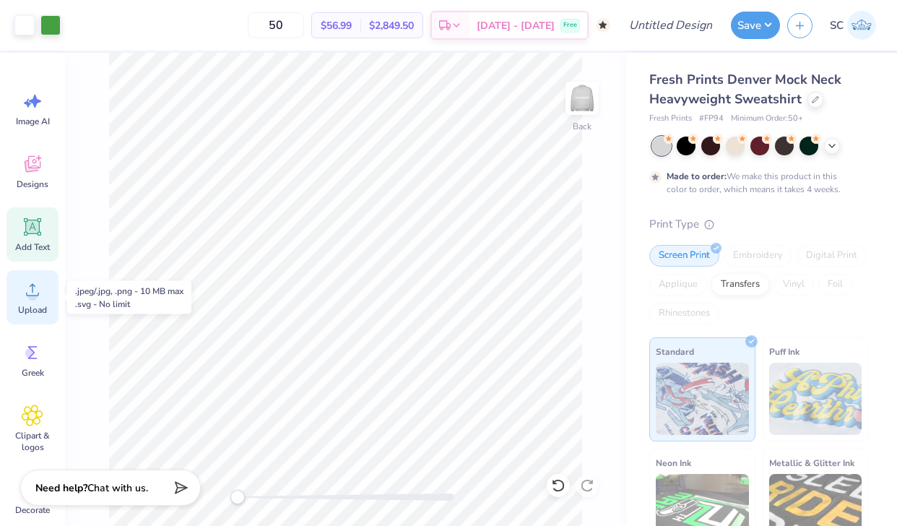
click at [26, 308] on span "Upload" at bounding box center [32, 310] width 29 height 12
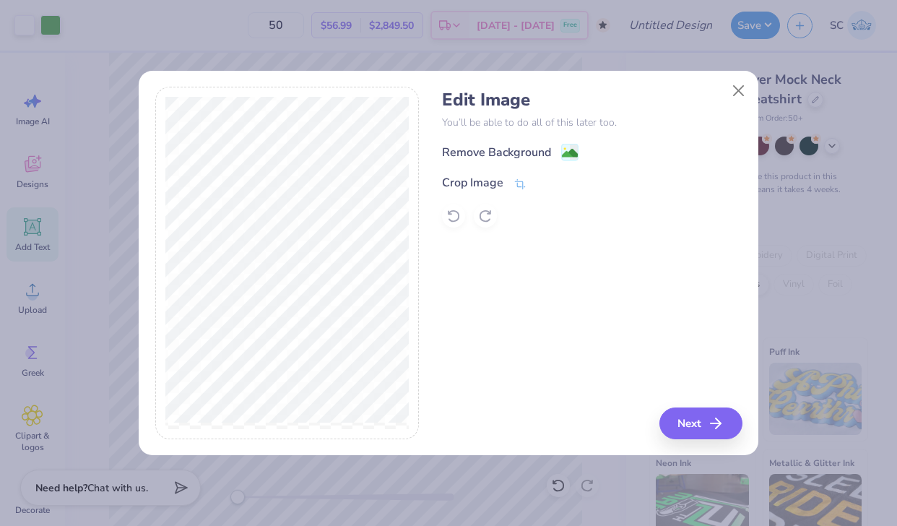
click at [545, 166] on div "Remove Background Crop Image" at bounding box center [592, 185] width 300 height 85
click at [545, 162] on div "Remove Background Crop Image" at bounding box center [592, 185] width 300 height 85
click at [543, 155] on div "Remove Background" at bounding box center [496, 153] width 109 height 17
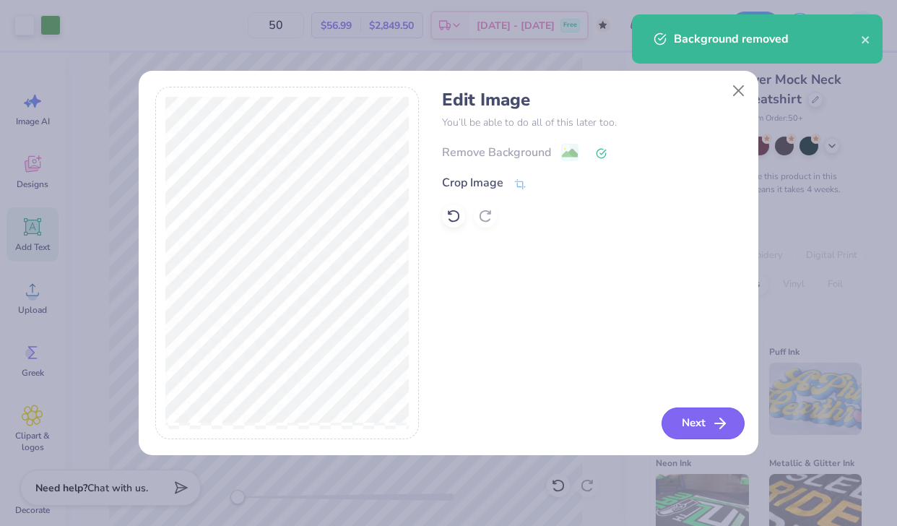
click at [717, 431] on icon "button" at bounding box center [720, 423] width 17 height 17
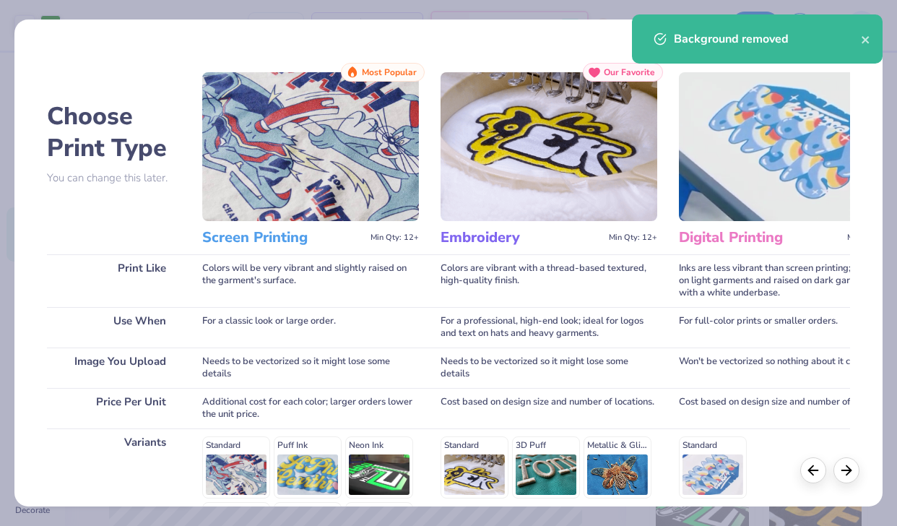
scroll to position [194, 0]
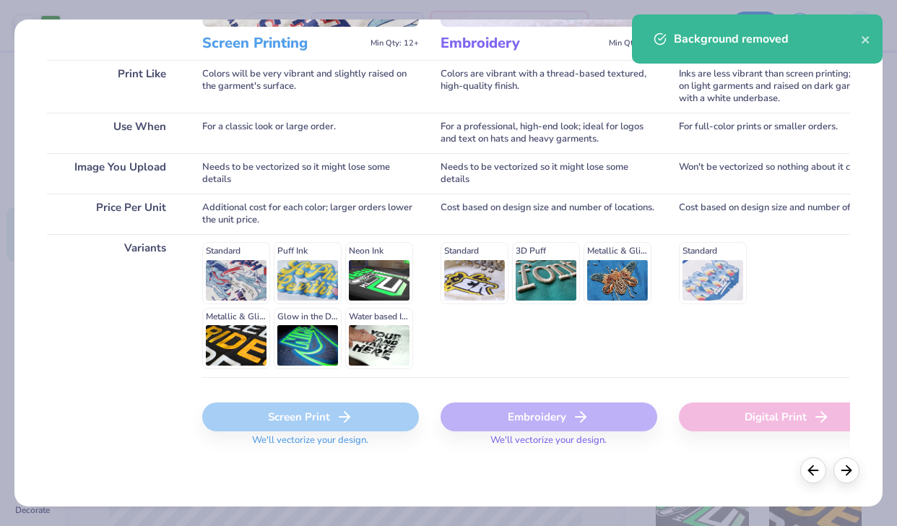
click at [322, 413] on div "Screen Print" at bounding box center [310, 416] width 217 height 29
click at [866, 35] on icon "close" at bounding box center [866, 40] width 10 height 12
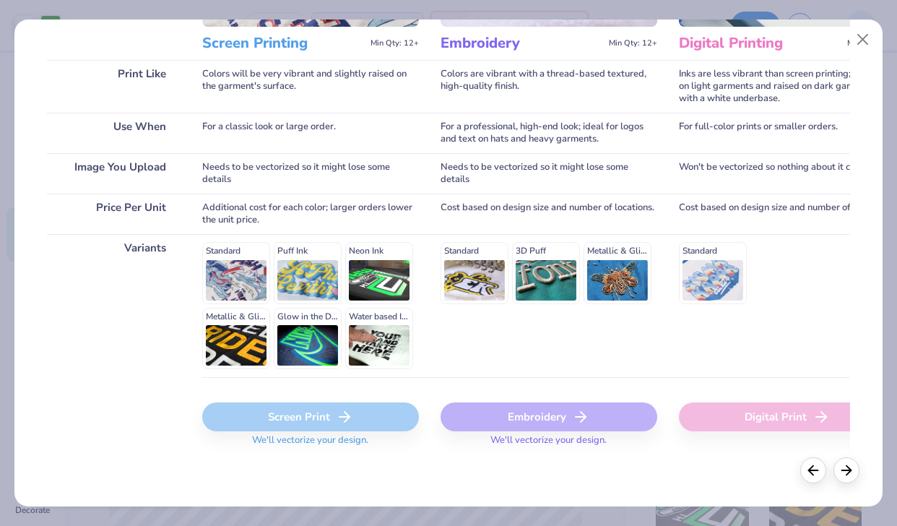
click at [865, 41] on div "Background removed" at bounding box center [757, 45] width 256 height 66
click at [864, 40] on button "Close" at bounding box center [863, 39] width 27 height 27
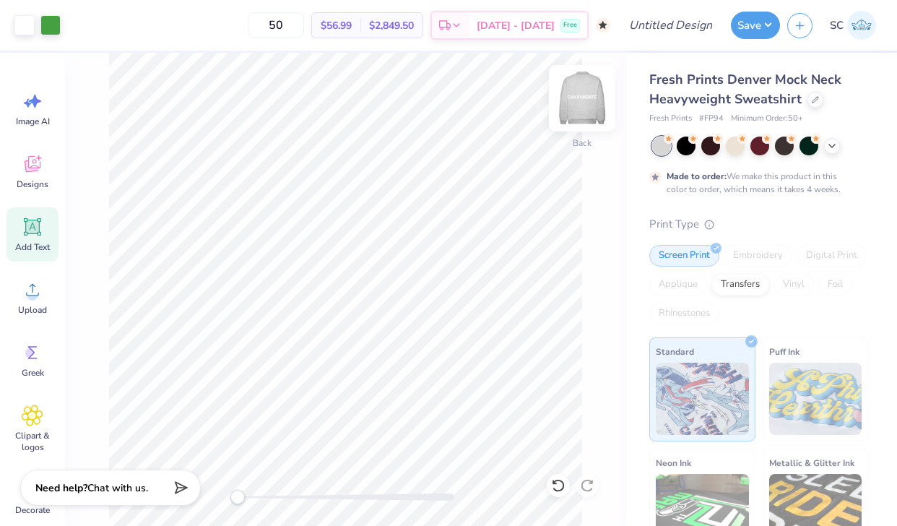
click at [589, 109] on img at bounding box center [582, 98] width 58 height 58
type input "15.78"
type input "1.76"
type input "11.37"
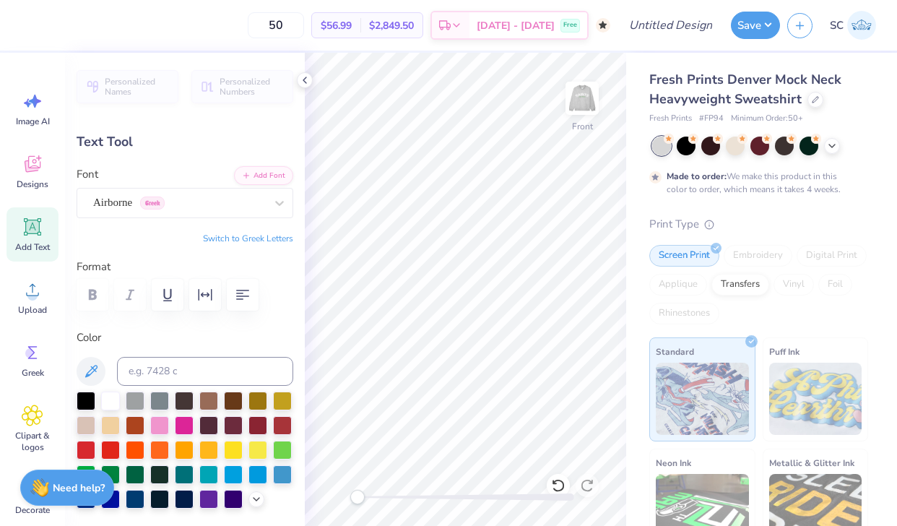
type input "12.70"
type input "1.41"
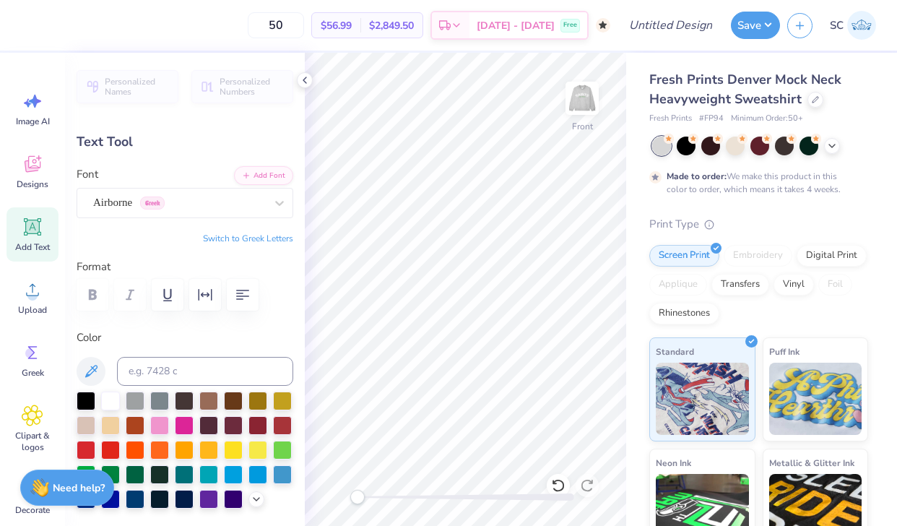
type input "4.41"
type input "14.69"
type input "1.64"
click at [592, 82] on img at bounding box center [582, 98] width 58 height 58
click at [592, 84] on img at bounding box center [582, 98] width 29 height 29
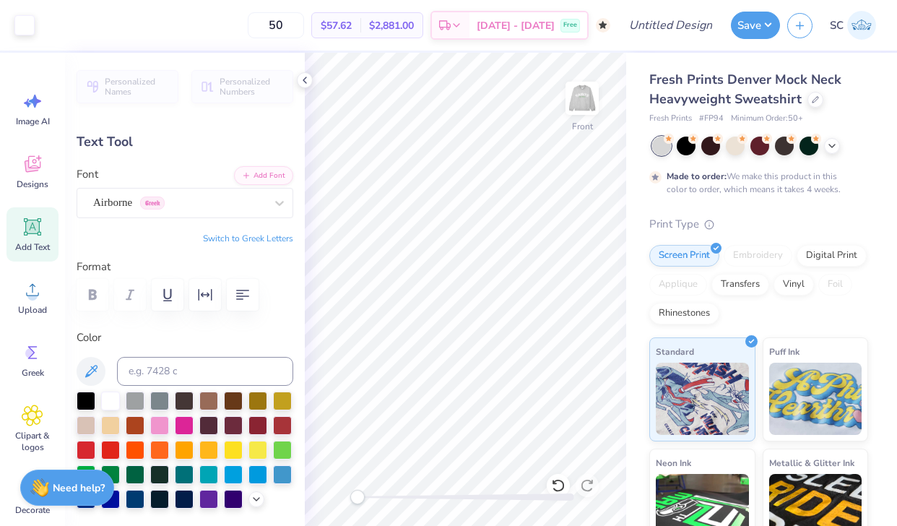
click at [592, 84] on img at bounding box center [582, 98] width 29 height 29
click at [306, 82] on polyline at bounding box center [304, 80] width 3 height 6
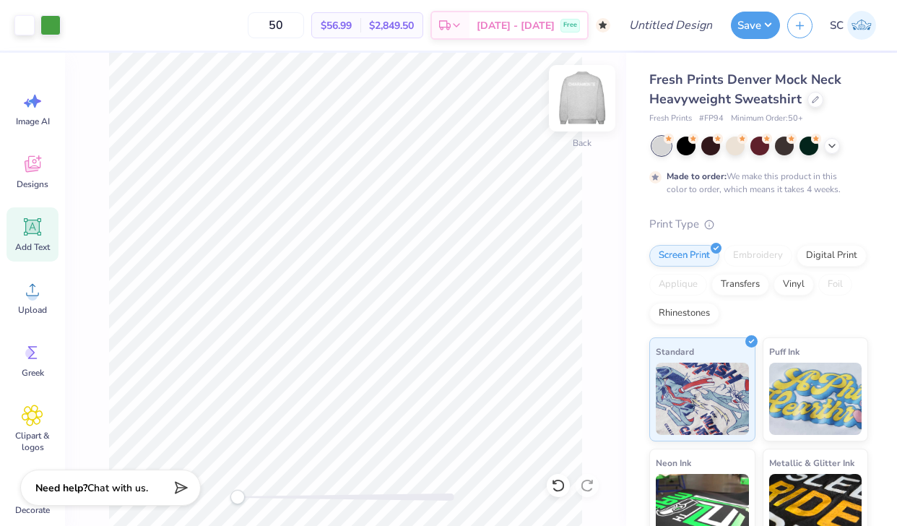
click at [587, 98] on img at bounding box center [582, 98] width 58 height 58
click at [587, 98] on img at bounding box center [582, 98] width 29 height 29
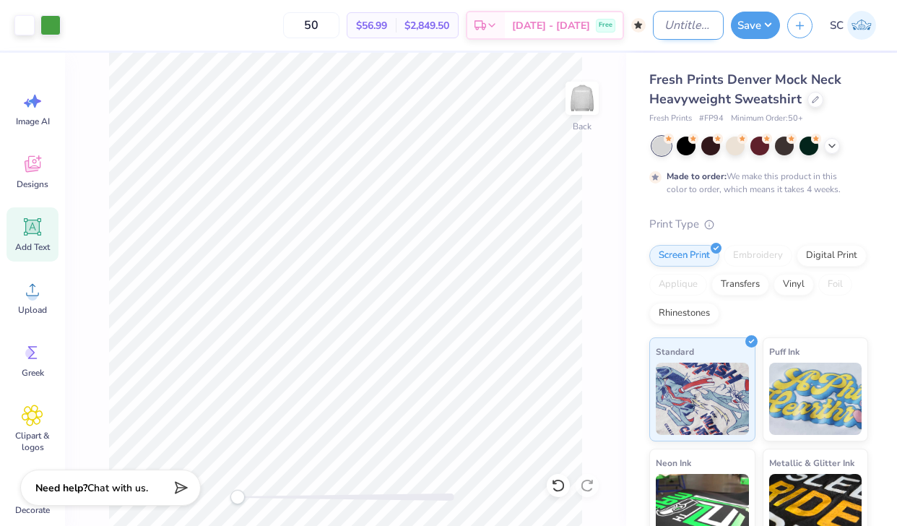
click at [686, 29] on input "Design Title" at bounding box center [688, 25] width 71 height 29
type input "saints fhockey mockup"
click at [766, 30] on button "Save" at bounding box center [755, 22] width 49 height 27
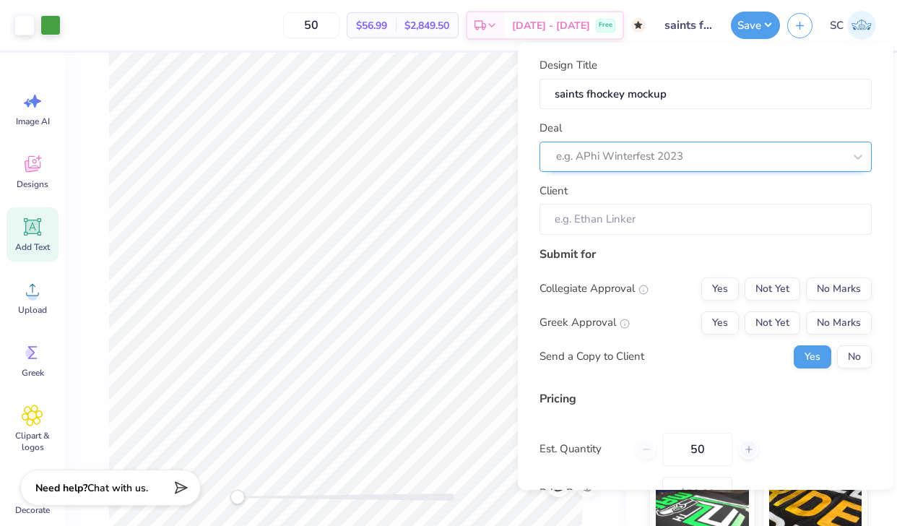
click at [681, 164] on div at bounding box center [700, 157] width 288 height 20
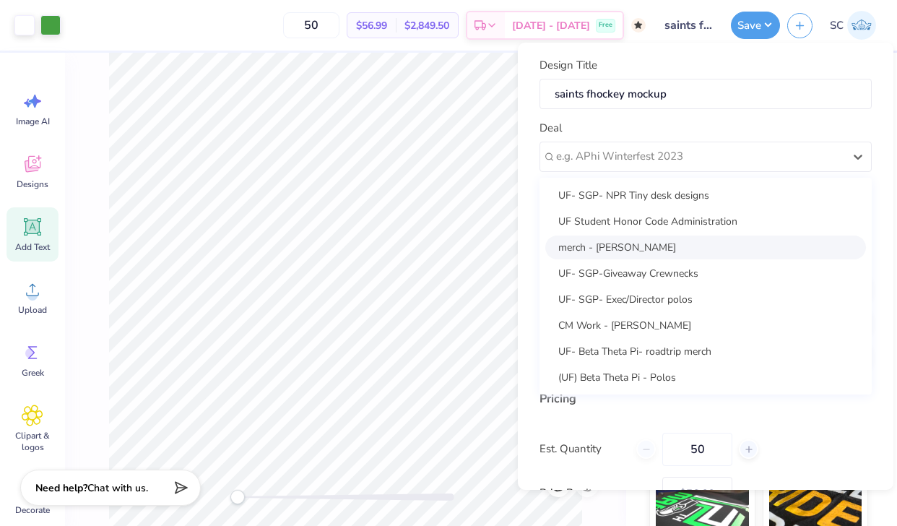
scroll to position [1, 0]
click at [636, 329] on div "CM Work - SaraClaire Chiaramonte" at bounding box center [705, 325] width 321 height 24
type input "Campus Manager"
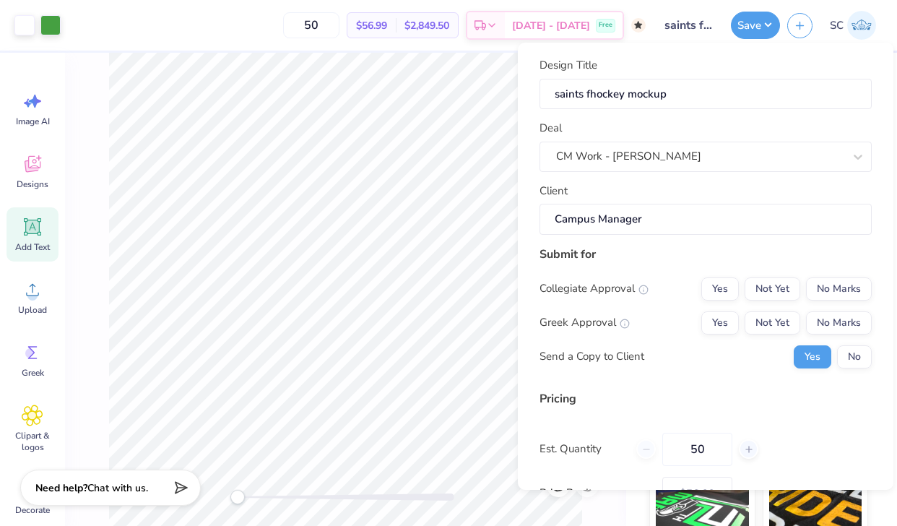
click at [653, 220] on input "Campus Manager" at bounding box center [706, 219] width 332 height 31
click at [646, 259] on div "Submit for" at bounding box center [706, 254] width 332 height 17
click at [829, 282] on button "No Marks" at bounding box center [839, 288] width 66 height 23
click at [832, 319] on button "No Marks" at bounding box center [839, 322] width 66 height 23
click at [852, 350] on button "No" at bounding box center [854, 356] width 35 height 23
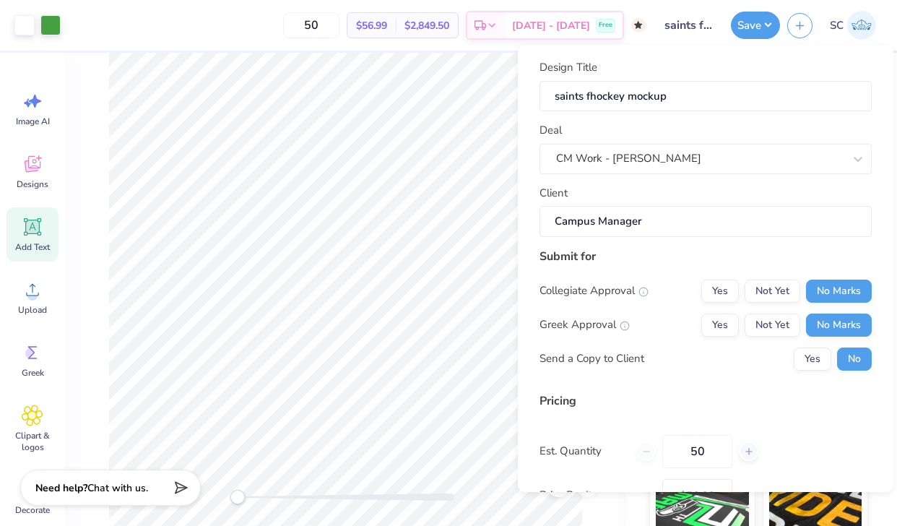
scroll to position [103, 0]
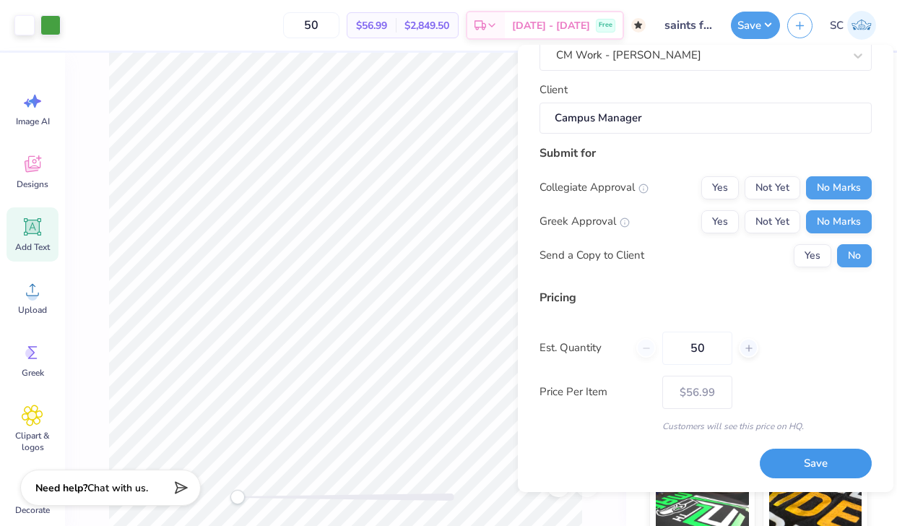
click at [792, 459] on button "Save" at bounding box center [816, 464] width 112 height 30
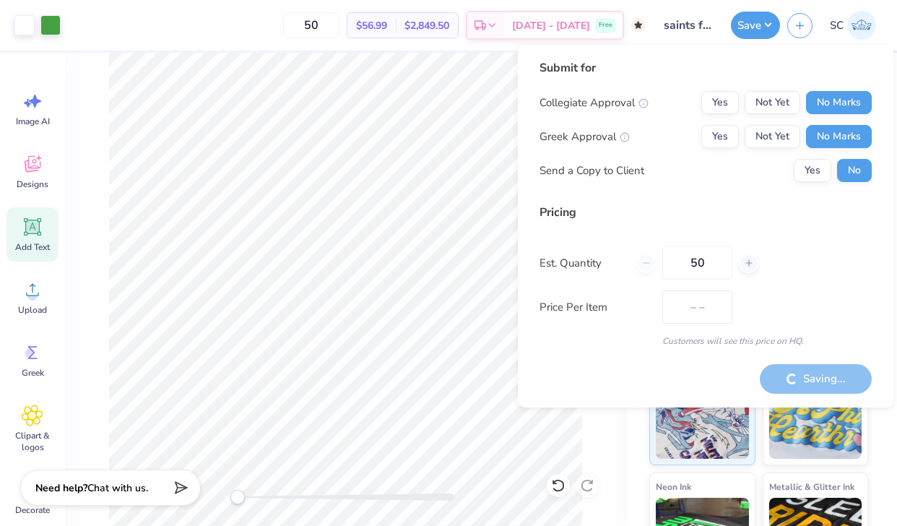
type input "$56.99"
